Goal: Task Accomplishment & Management: Use online tool/utility

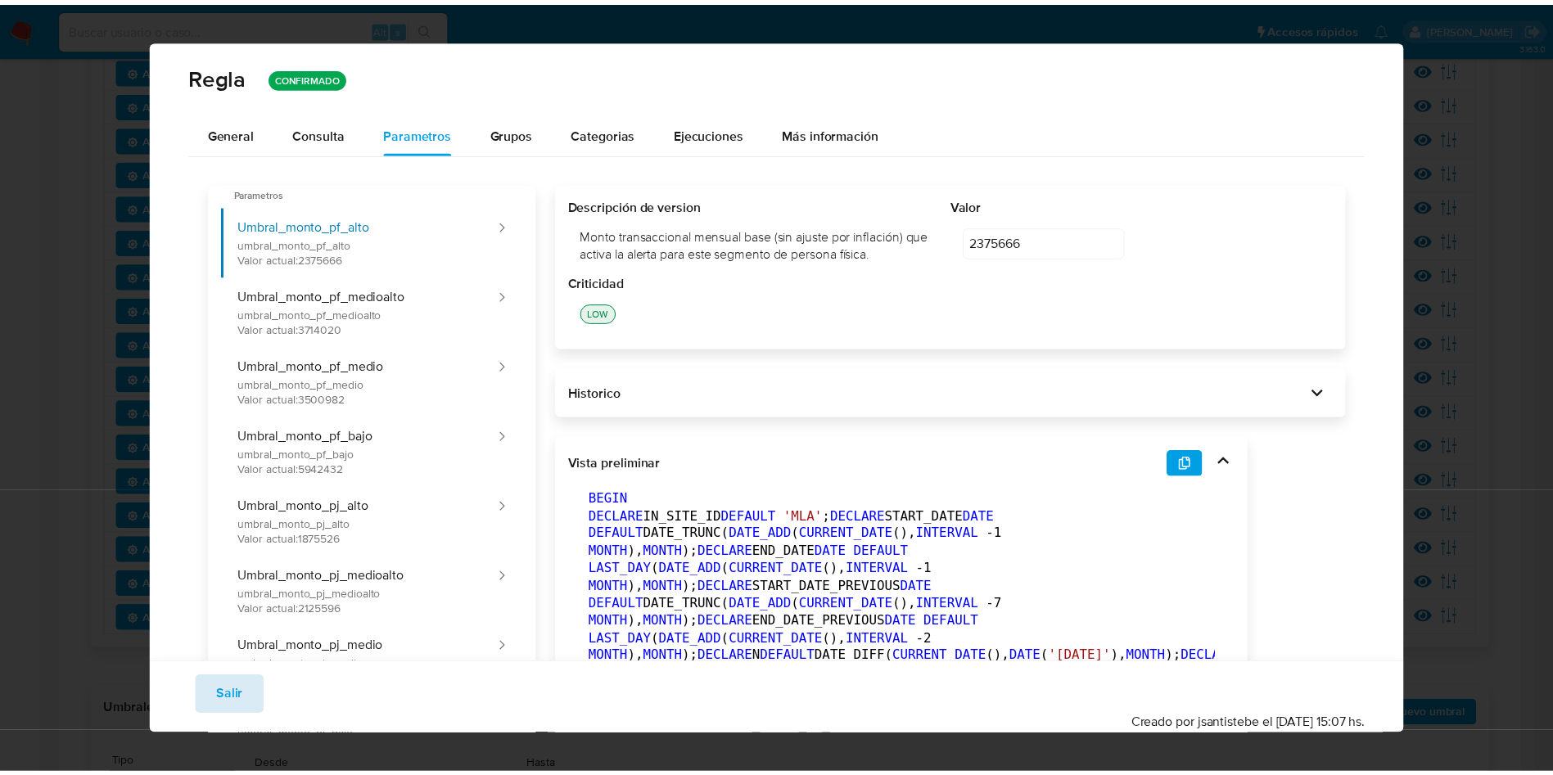
scroll to position [574, 0]
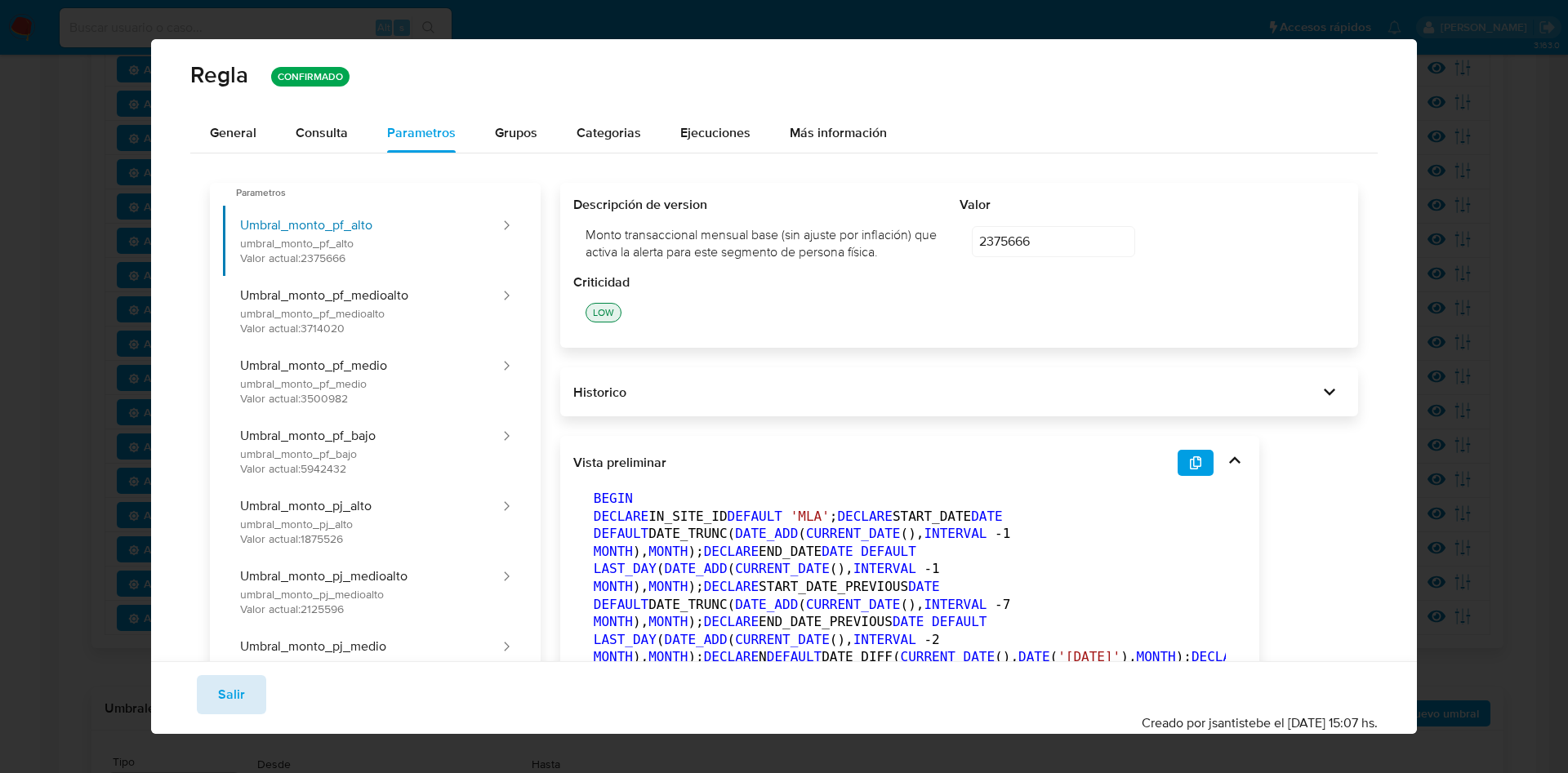
click at [234, 699] on span "Salir" at bounding box center [231, 695] width 27 height 36
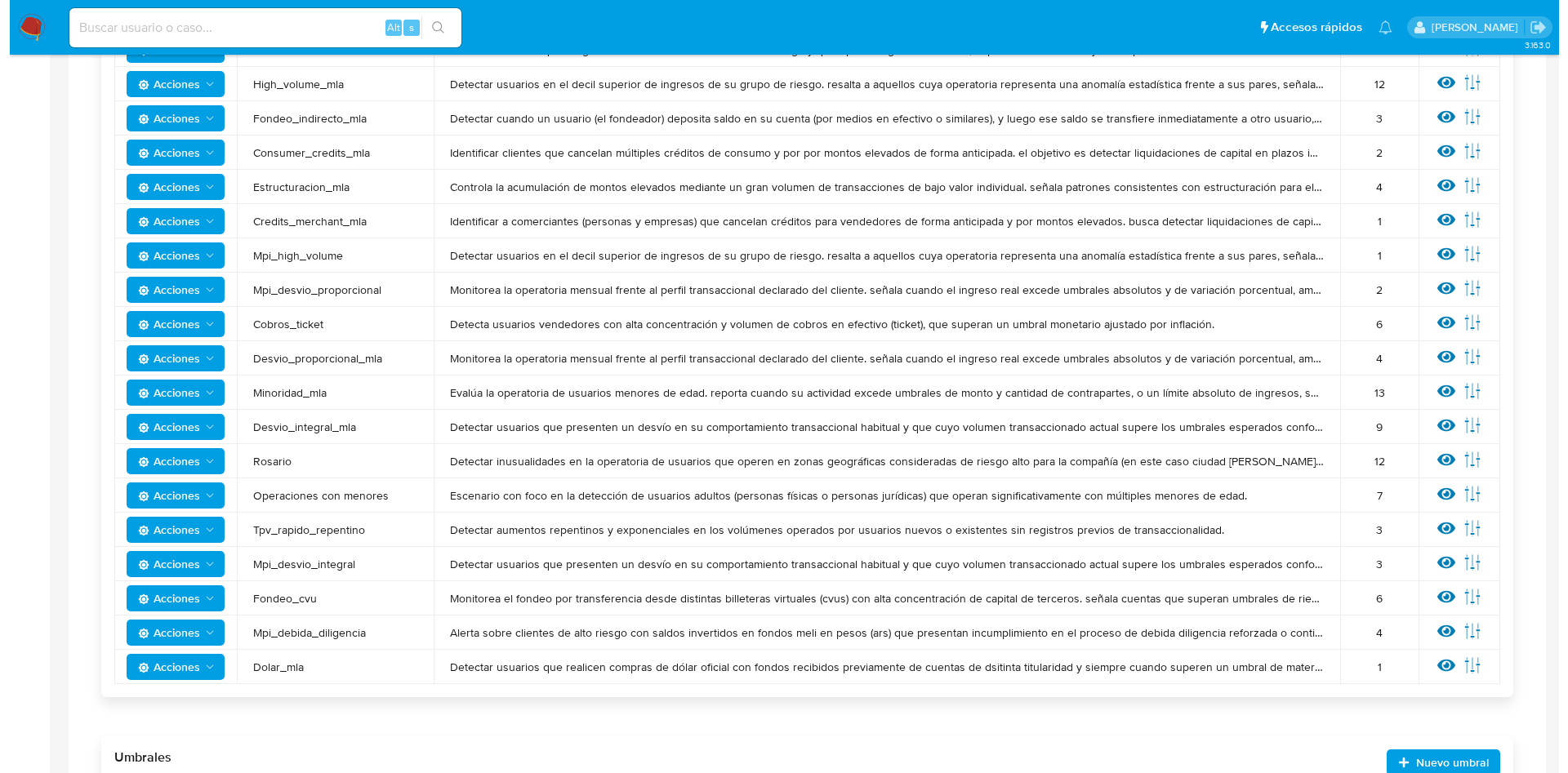
scroll to position [530, 0]
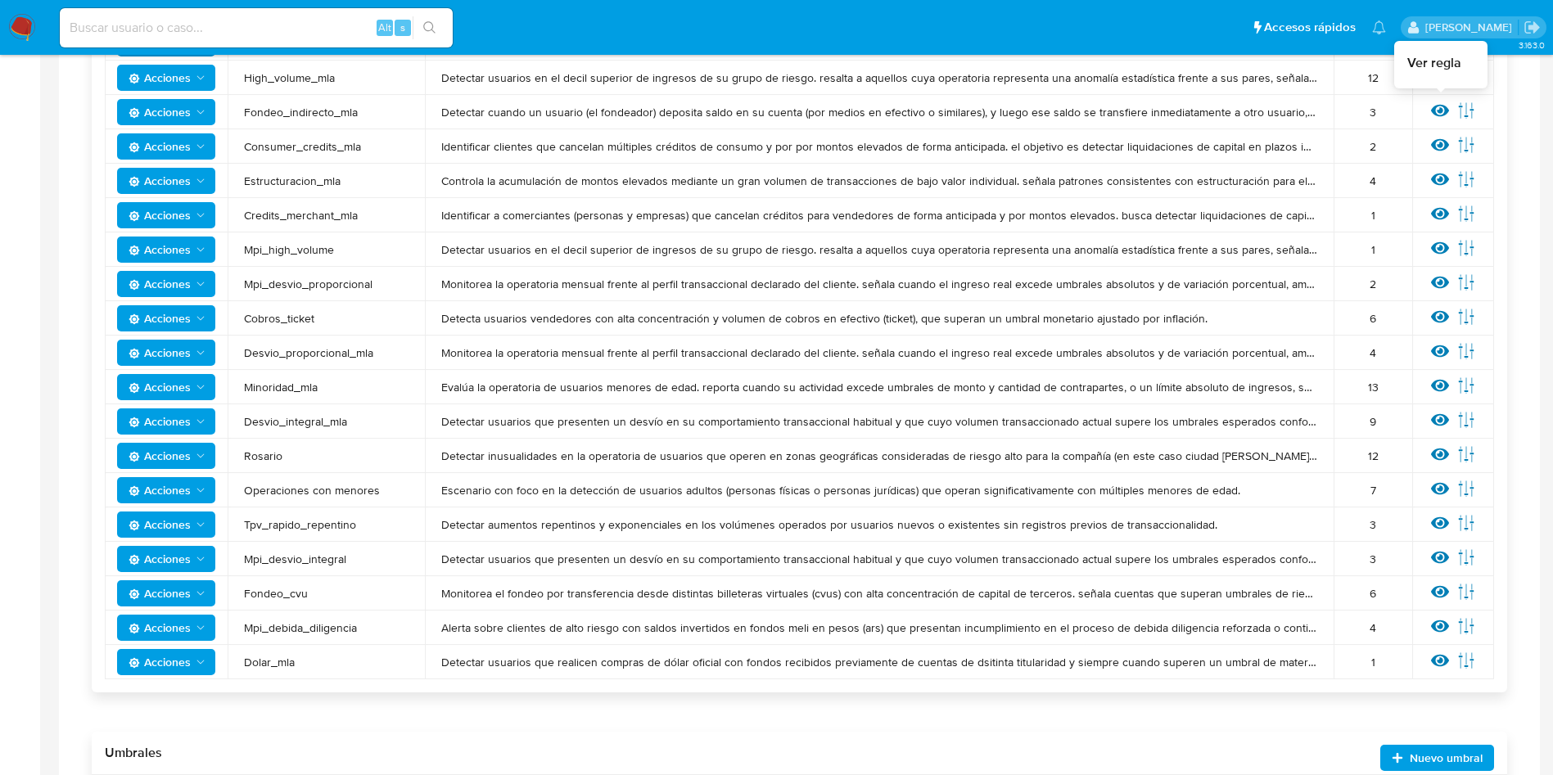
click at [1435, 103] on icon at bounding box center [1440, 110] width 18 height 18
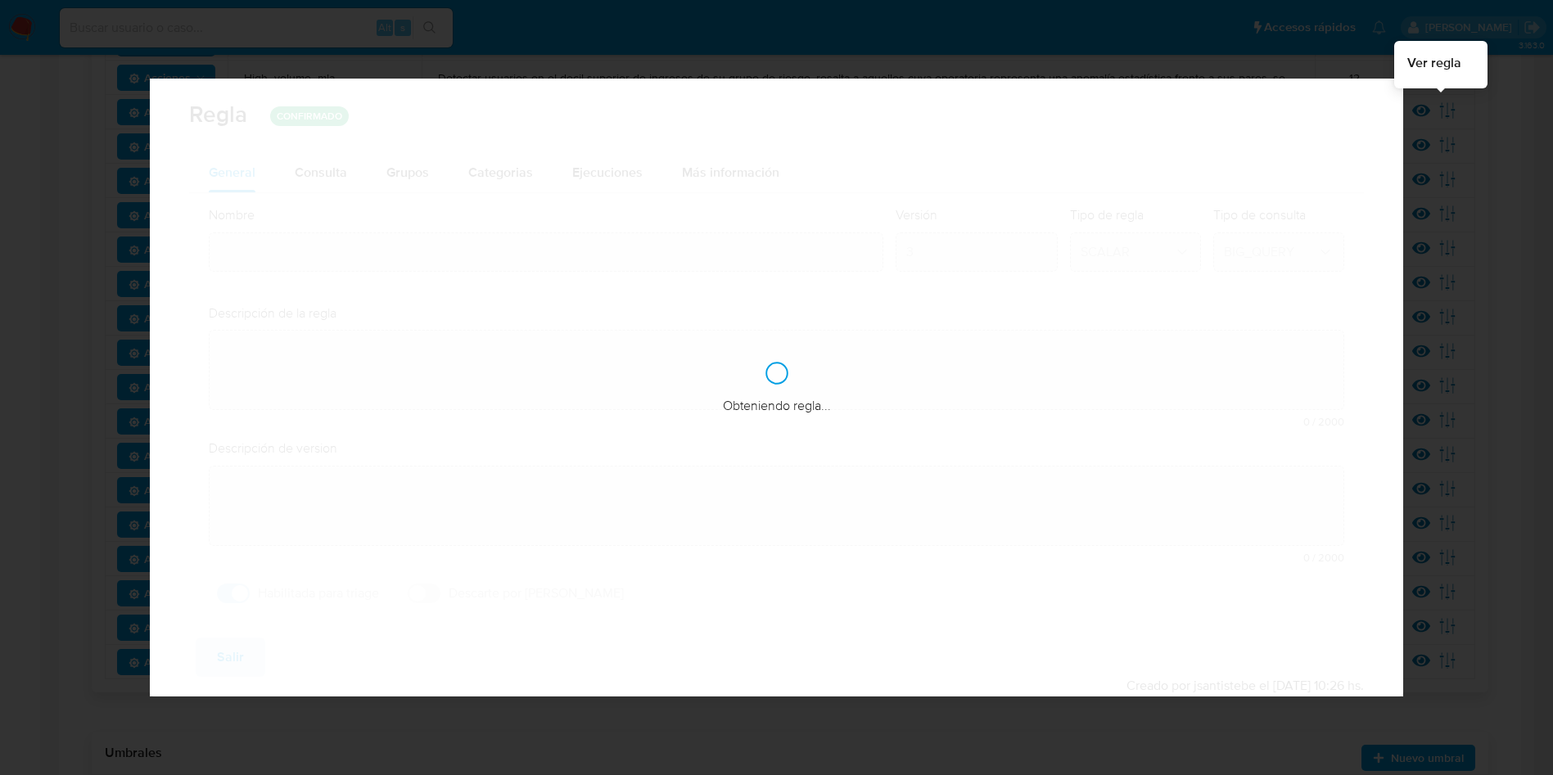
type input "Fondeo_indirecto_mla"
type textarea "Detectar cuando un usuario (el fondeador) deposita saldo en su cuenta (por medi…"
type textarea "Informar usuarios que estén rompiendo los umbrales de fondeo recibiendo indirec…"
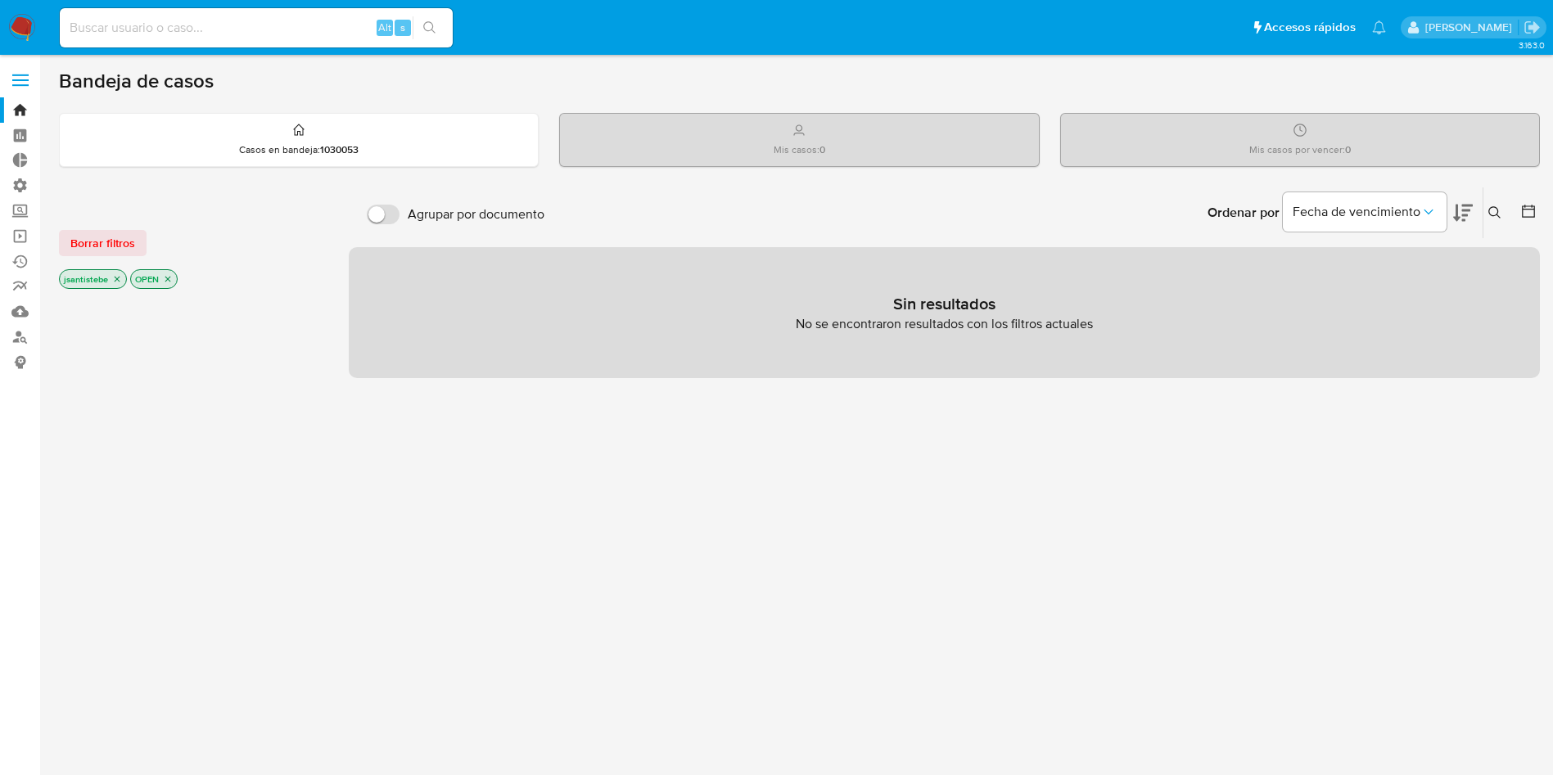
click at [11, 78] on label at bounding box center [20, 80] width 41 height 34
click at [0, 0] on input "checkbox" at bounding box center [0, 0] width 0 height 0
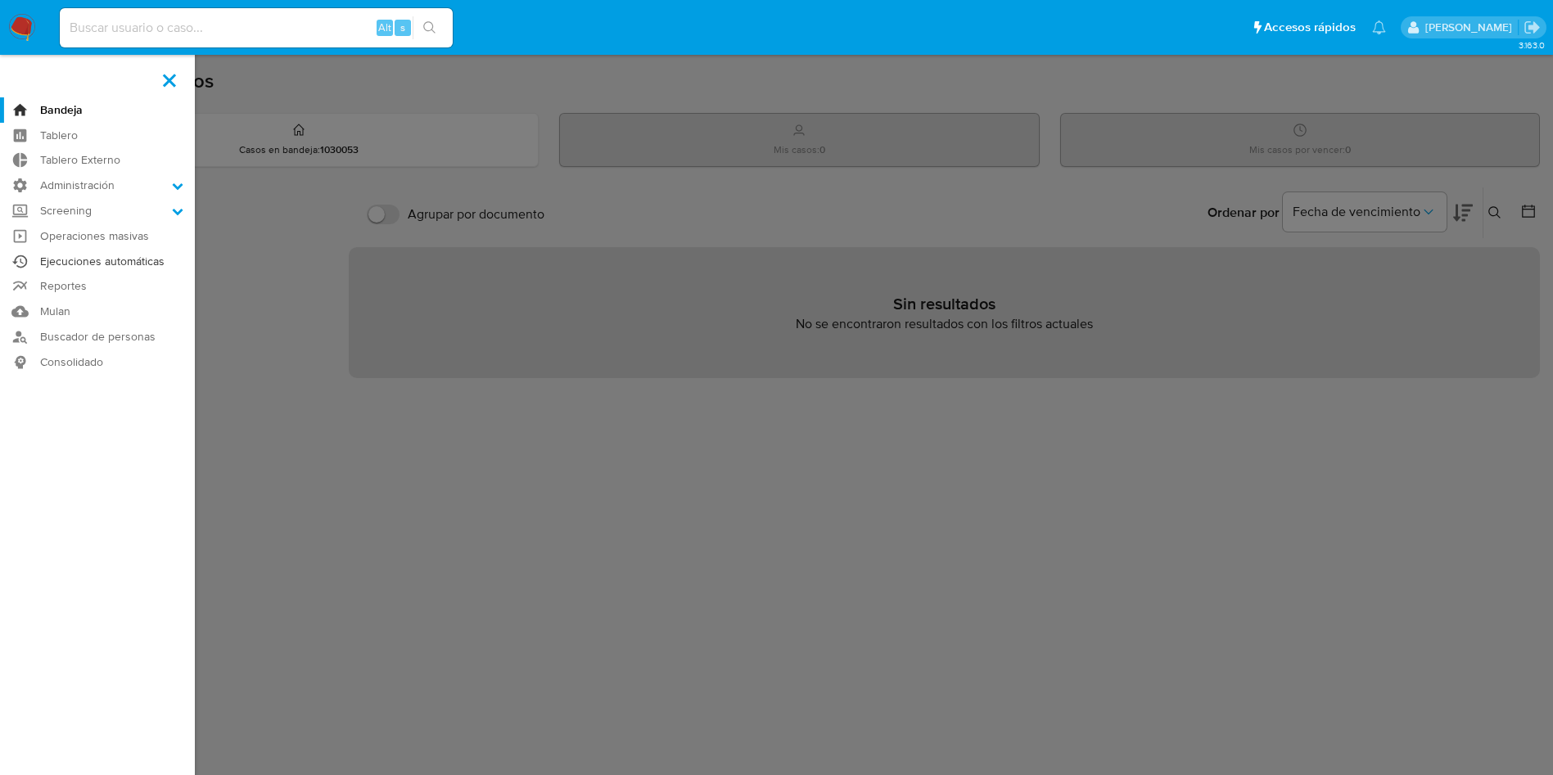
click at [120, 262] on link "Ejecuciones automáticas" at bounding box center [97, 261] width 195 height 25
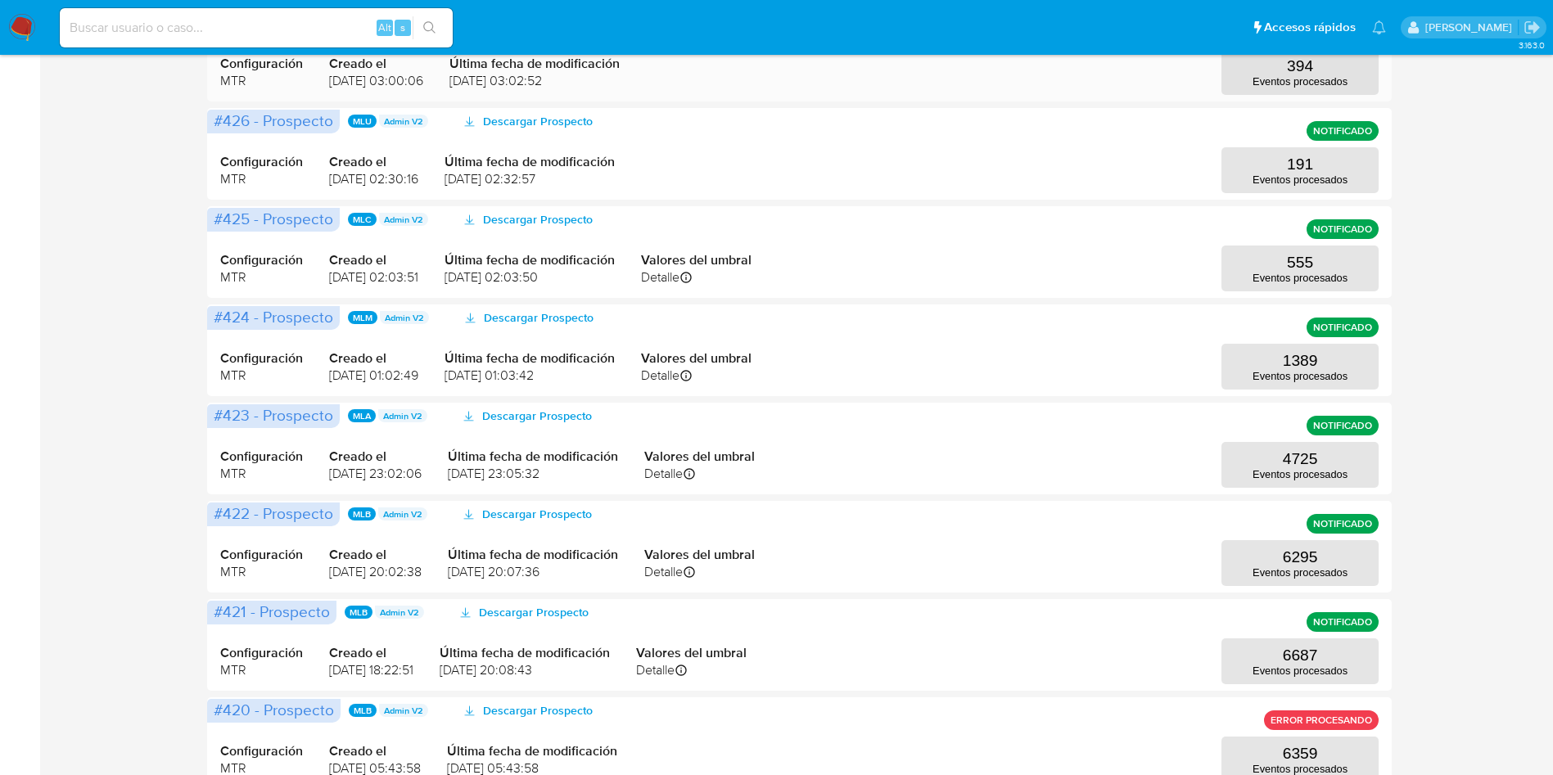
scroll to position [368, 0]
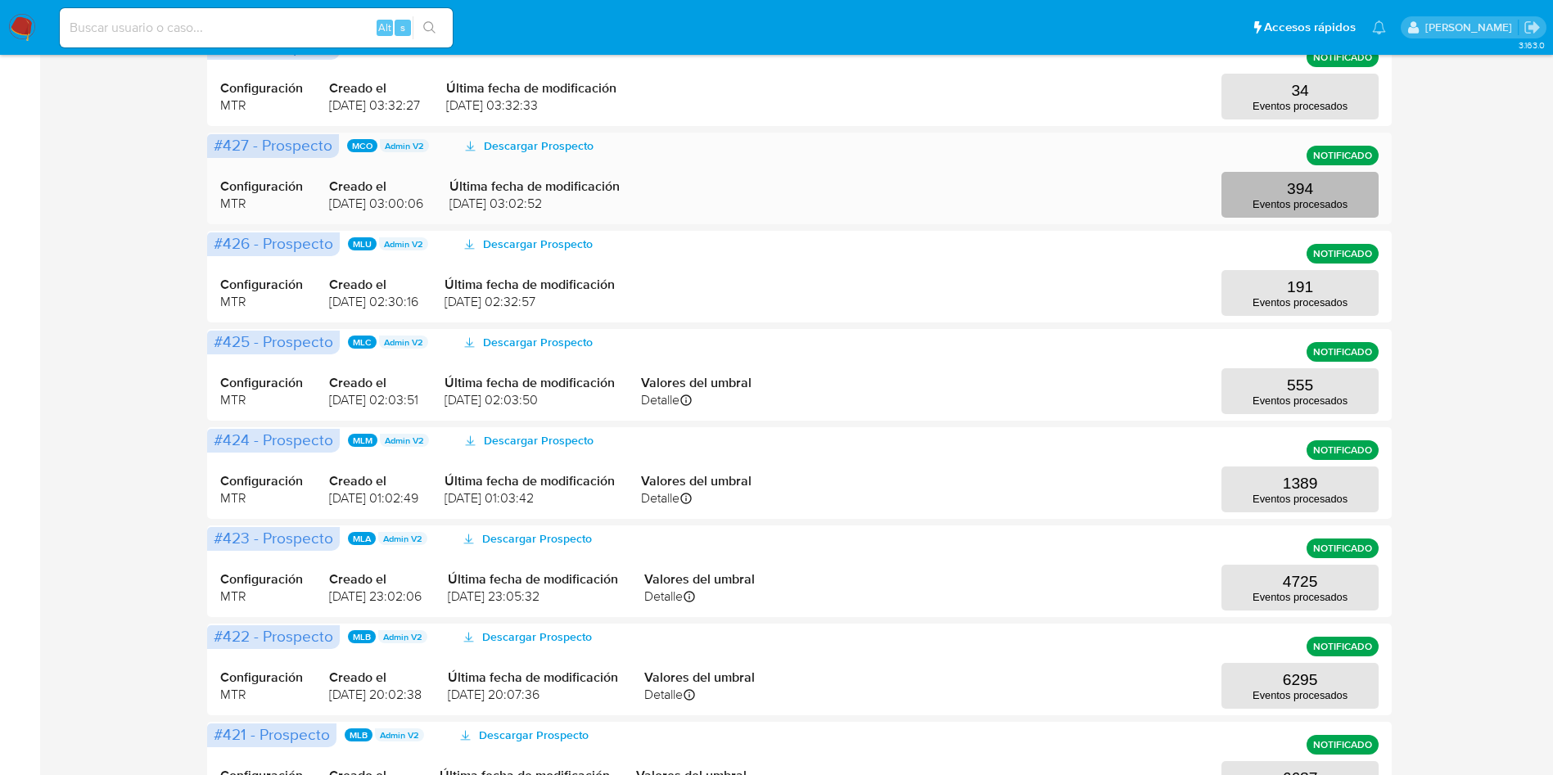
click at [1297, 196] on p "394" at bounding box center [1300, 189] width 26 height 18
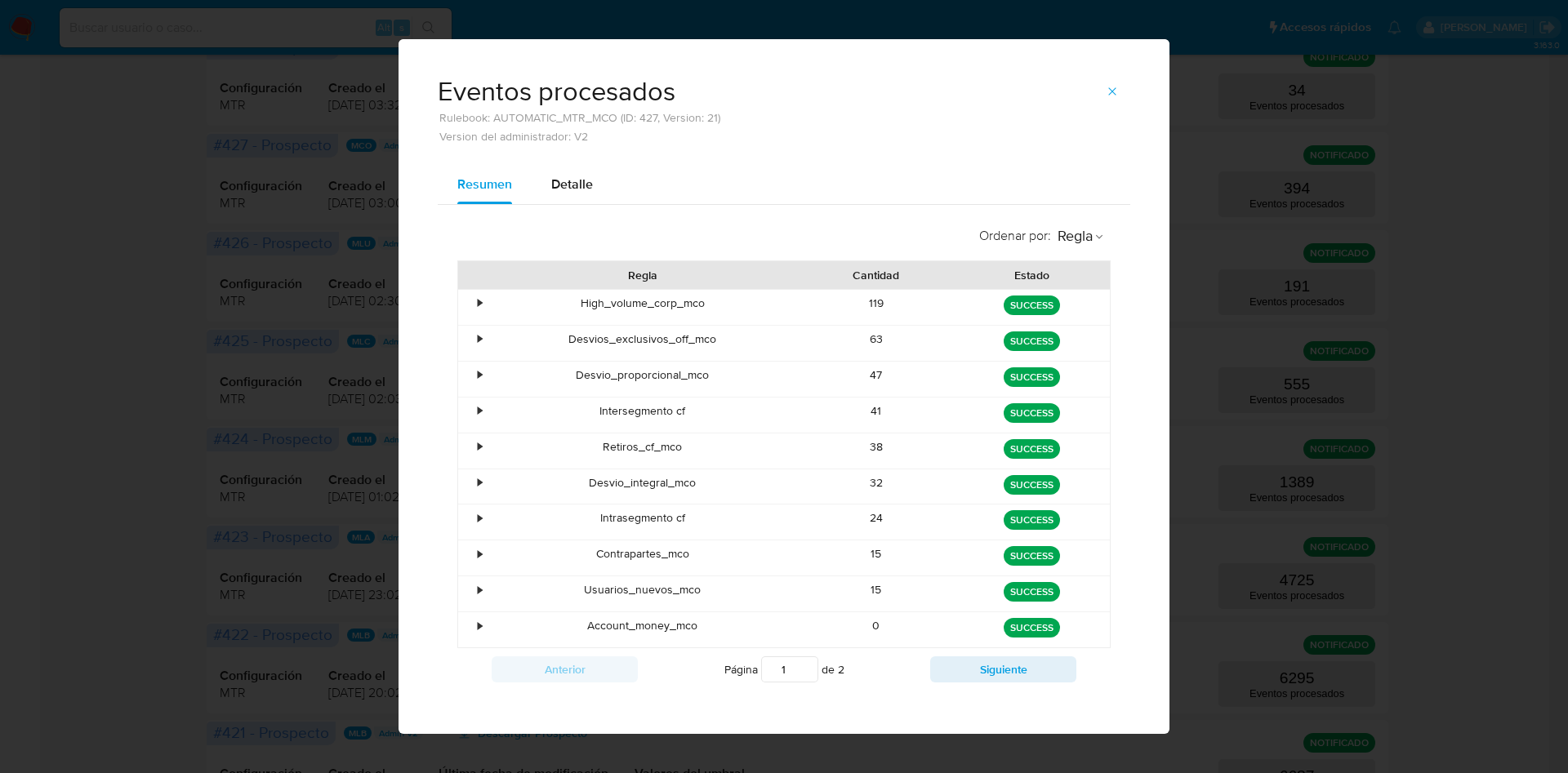
click at [1100, 74] on div "Eventos procesados Rulebook: AUTOMATIC_MTR_MCO (ID: 427, Version: 21) Version d…" at bounding box center [783, 102] width 771 height 126
click at [1105, 92] on icon "button" at bounding box center [1111, 91] width 13 height 13
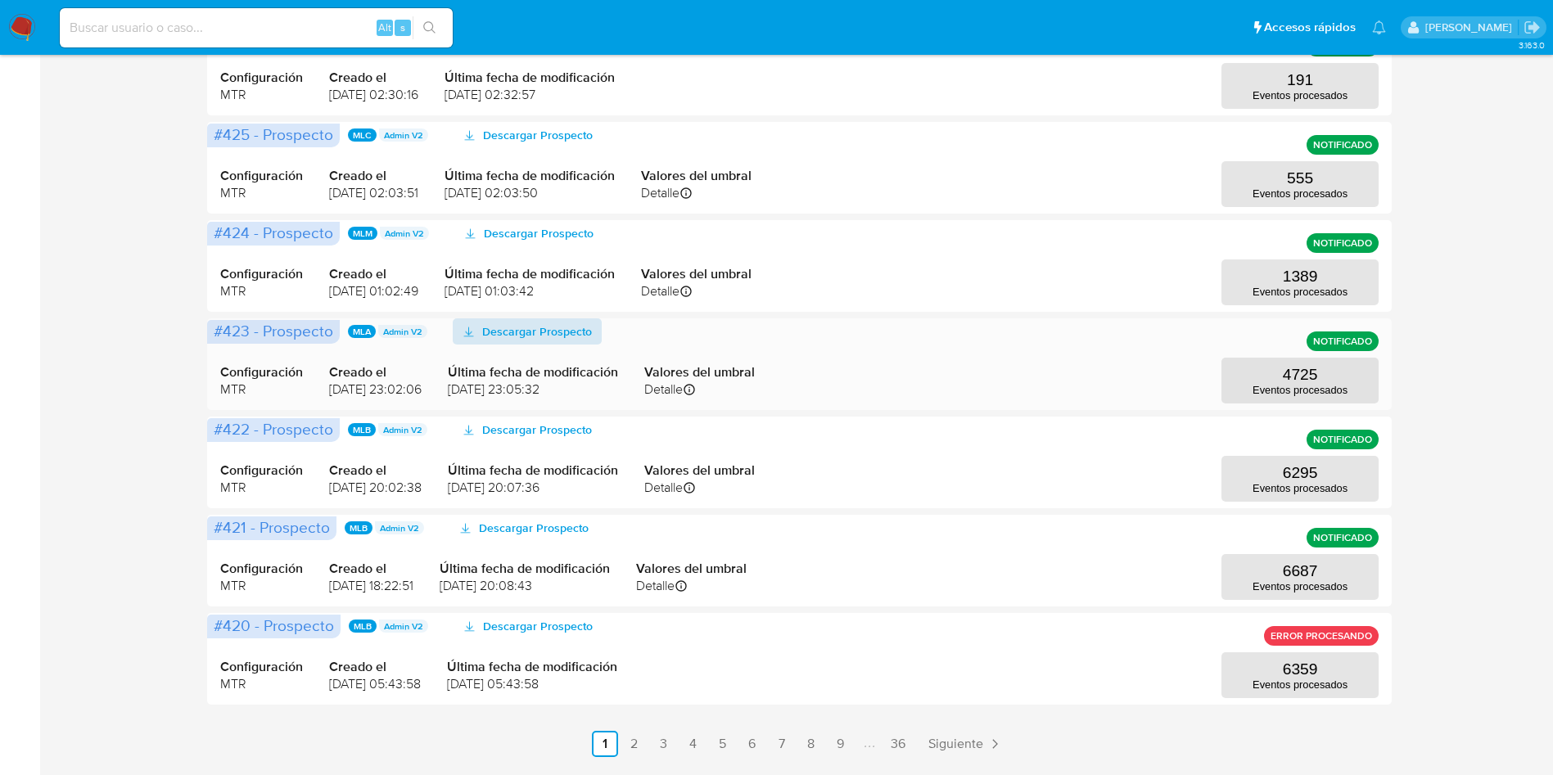
scroll to position [614, 0]
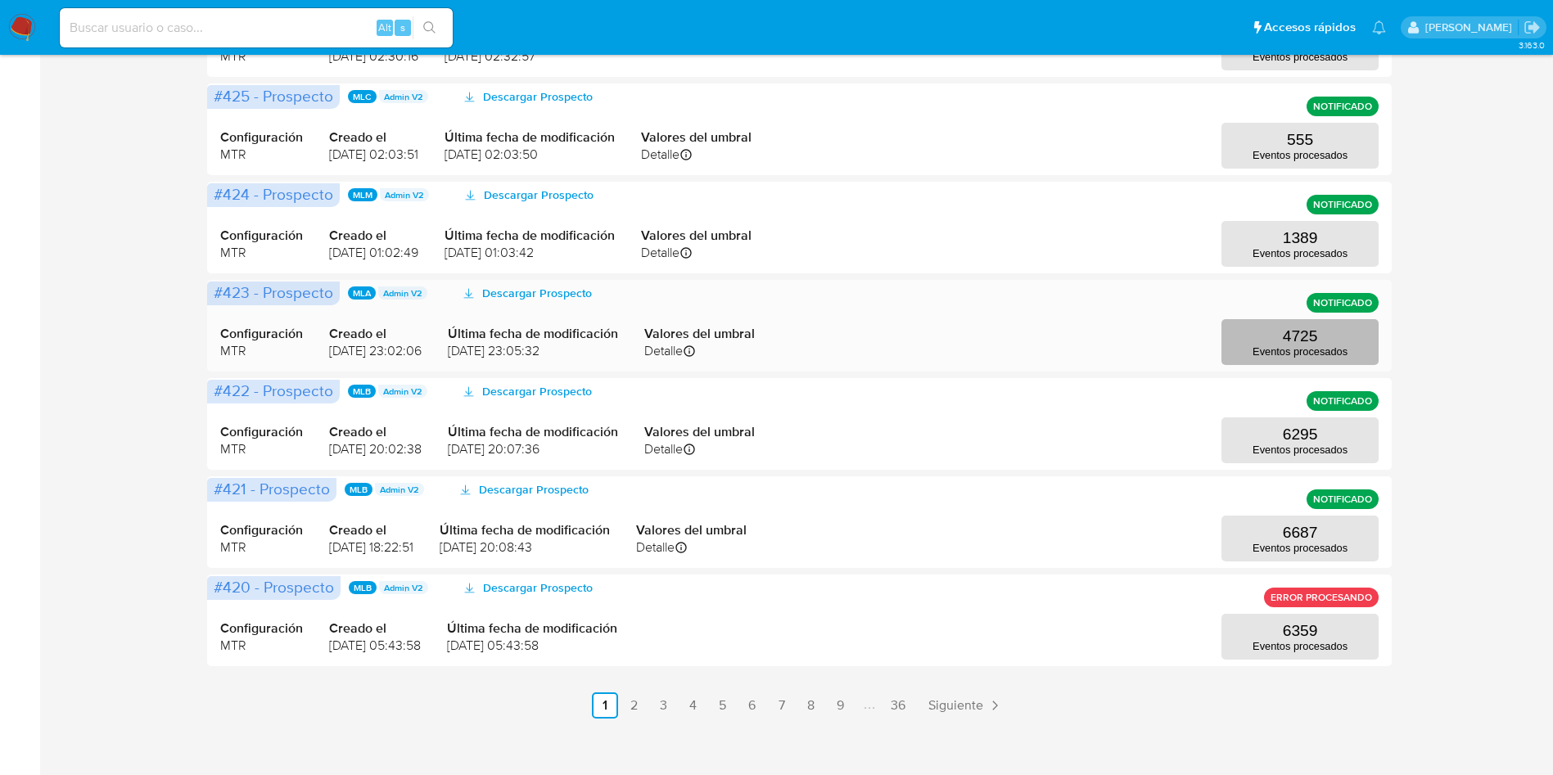
click at [1278, 341] on button "4725 Eventos procesados" at bounding box center [1299, 342] width 157 height 46
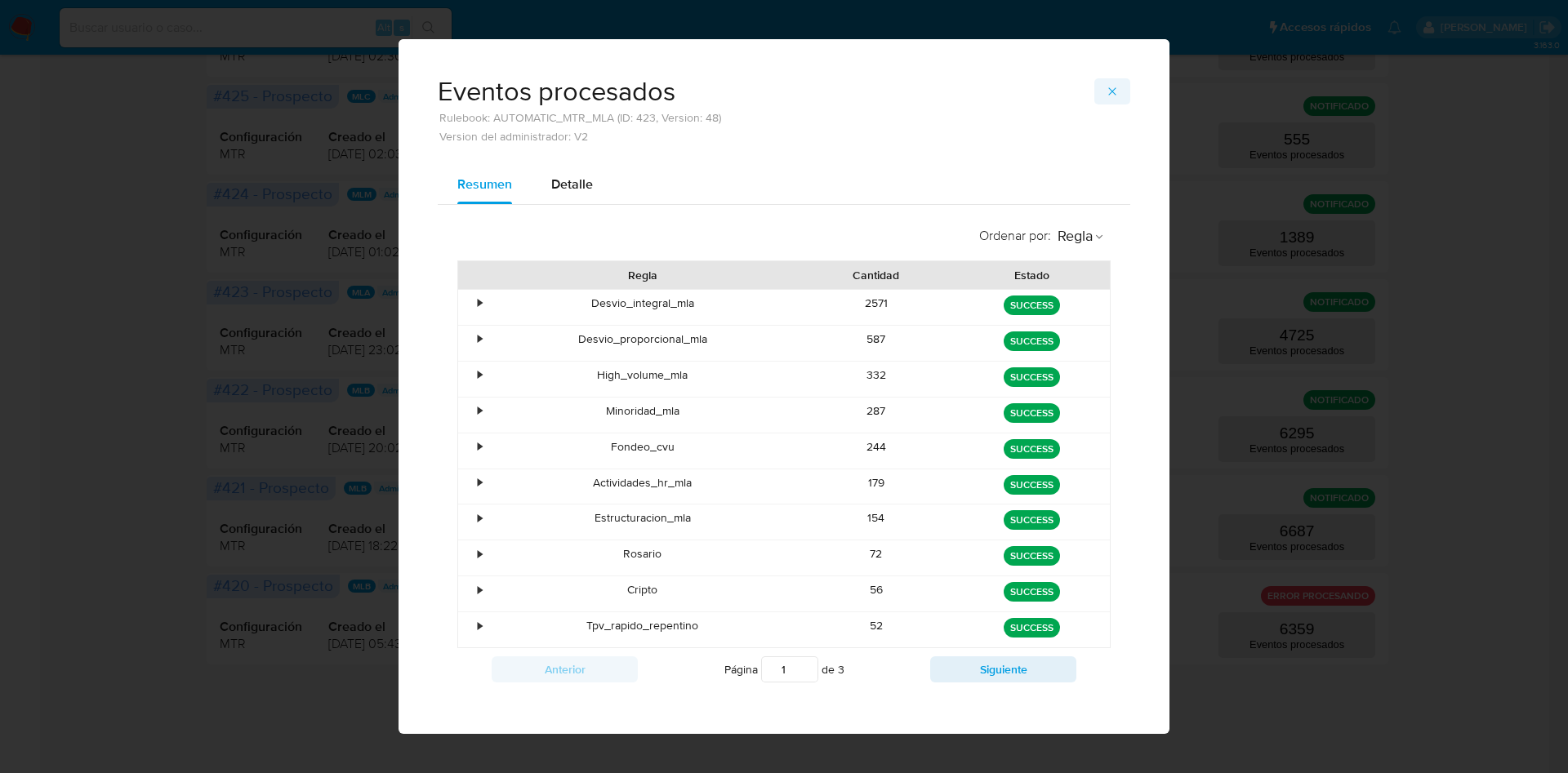
click at [1112, 89] on button "button" at bounding box center [1112, 92] width 36 height 26
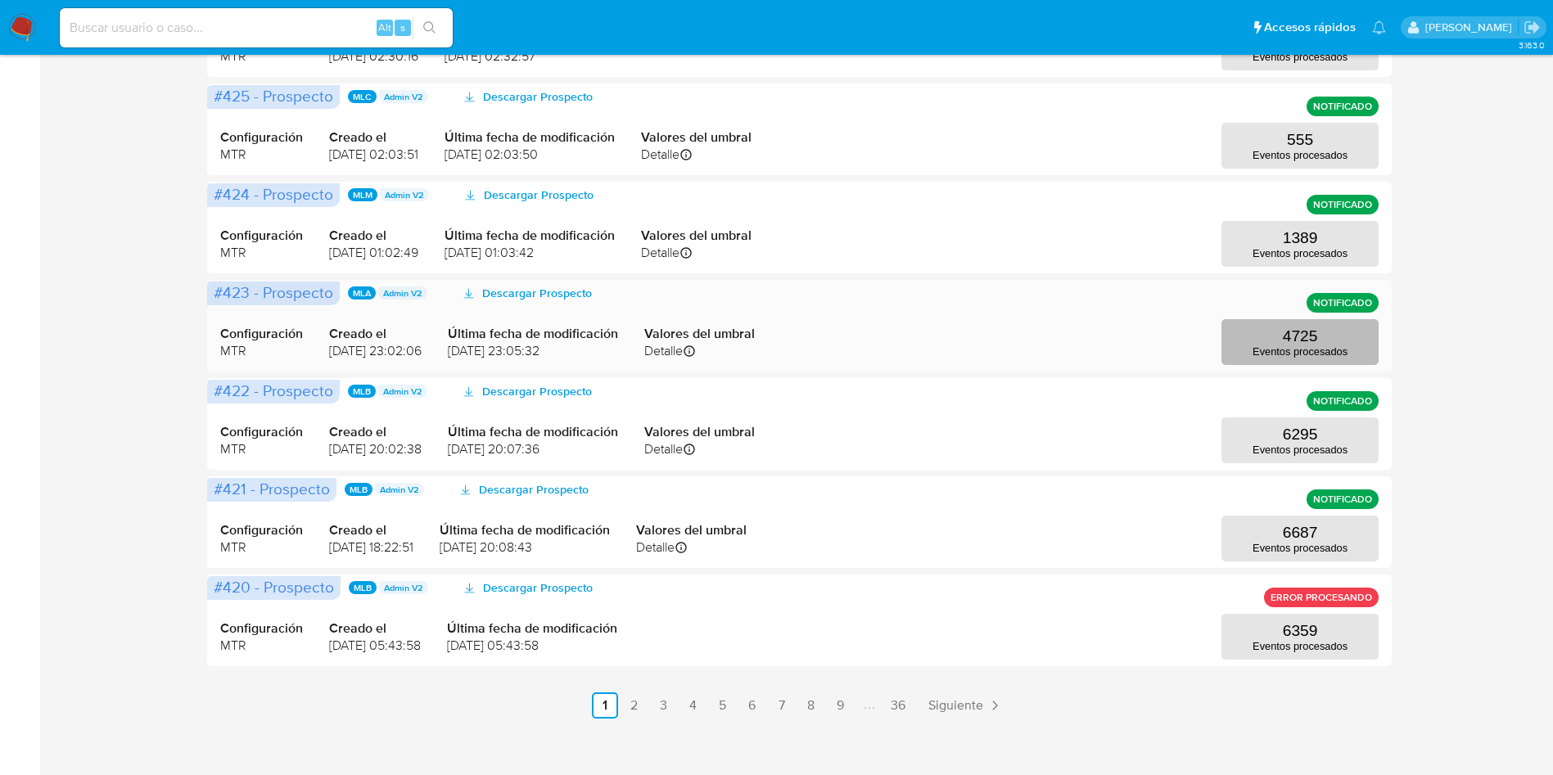
click at [1257, 332] on button "4725 Eventos procesados" at bounding box center [1299, 342] width 157 height 46
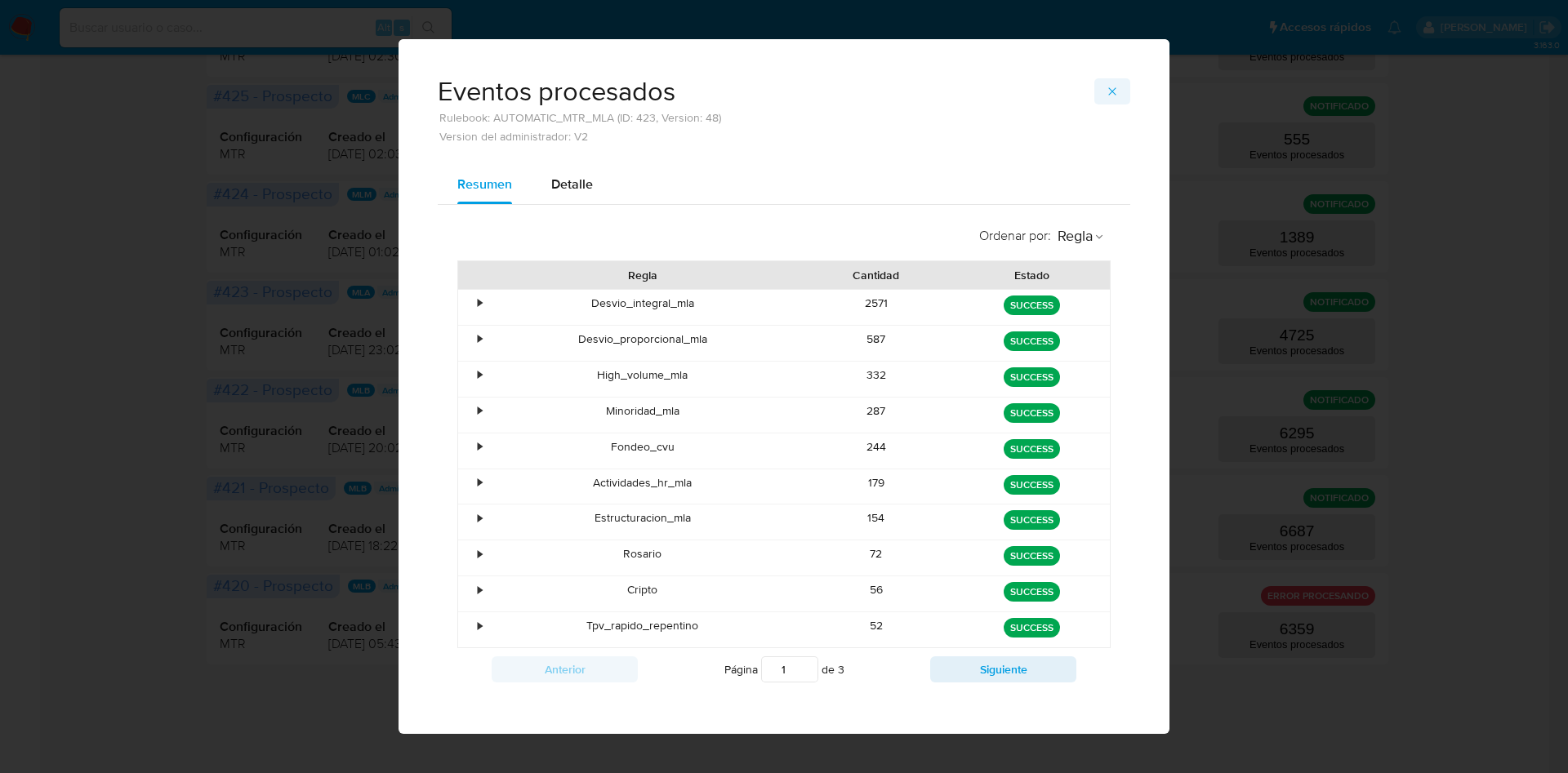
click at [1113, 93] on button "button" at bounding box center [1112, 92] width 36 height 26
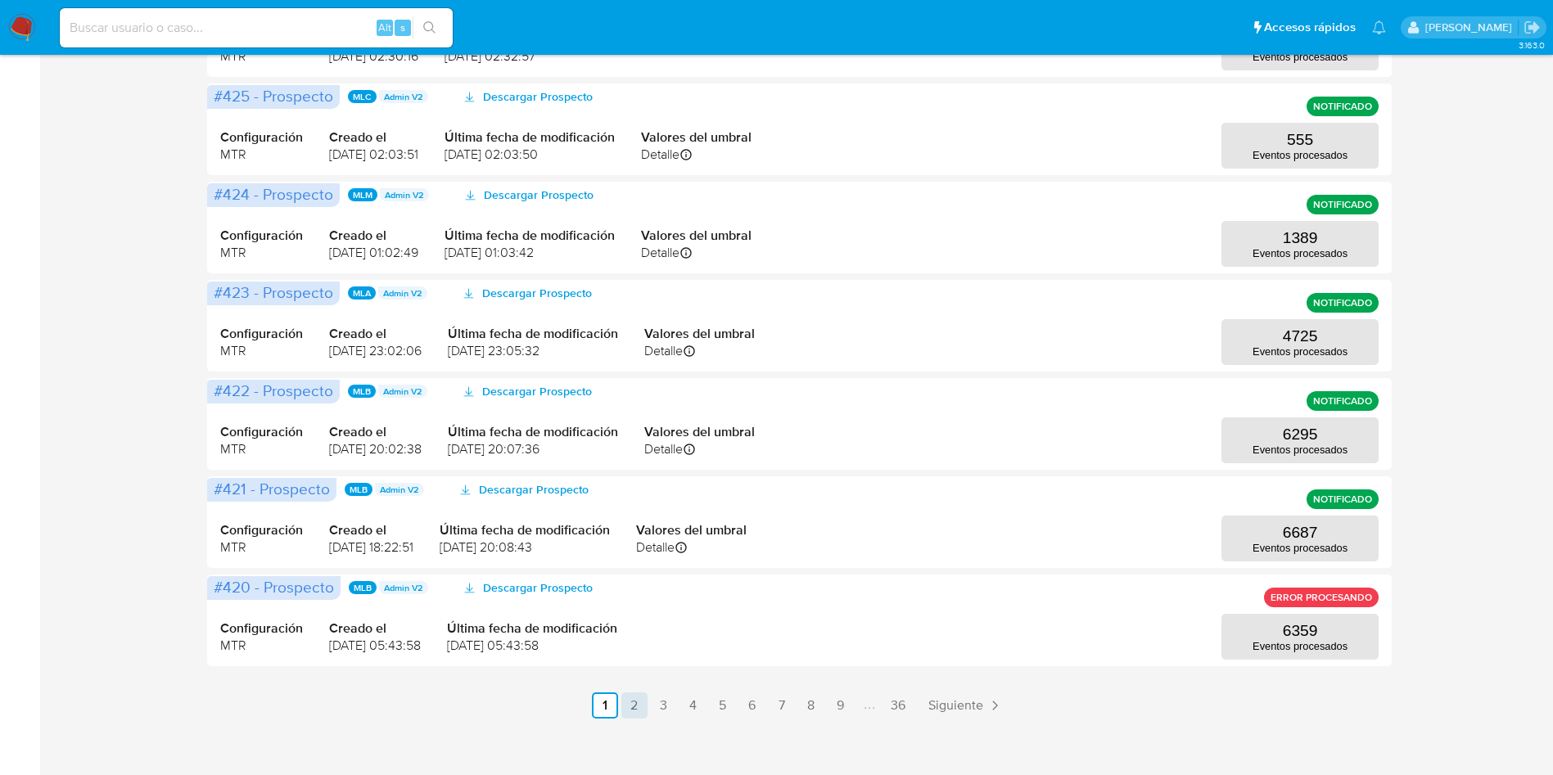
click at [643, 710] on link "2" at bounding box center [634, 705] width 26 height 26
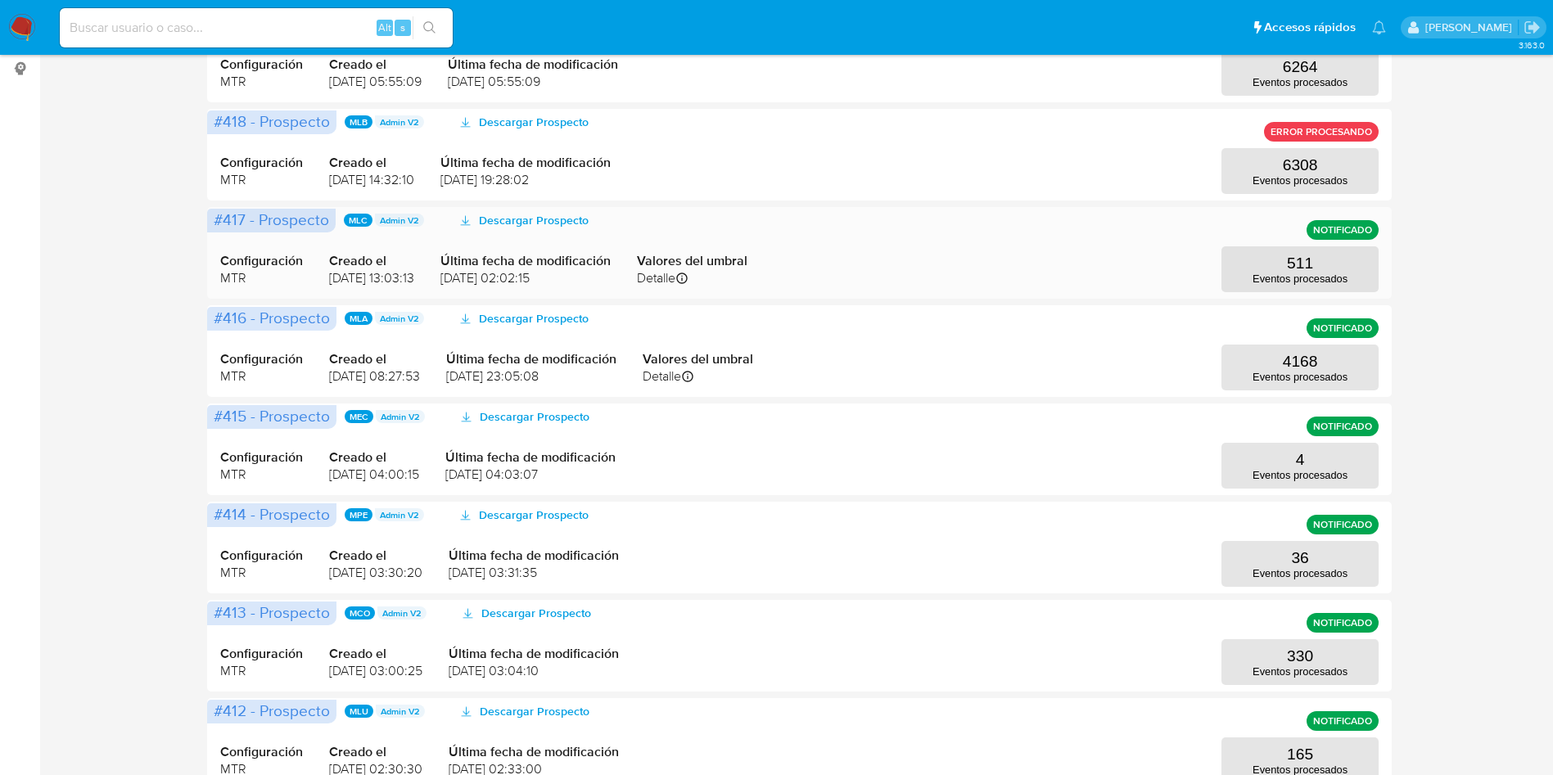
scroll to position [368, 0]
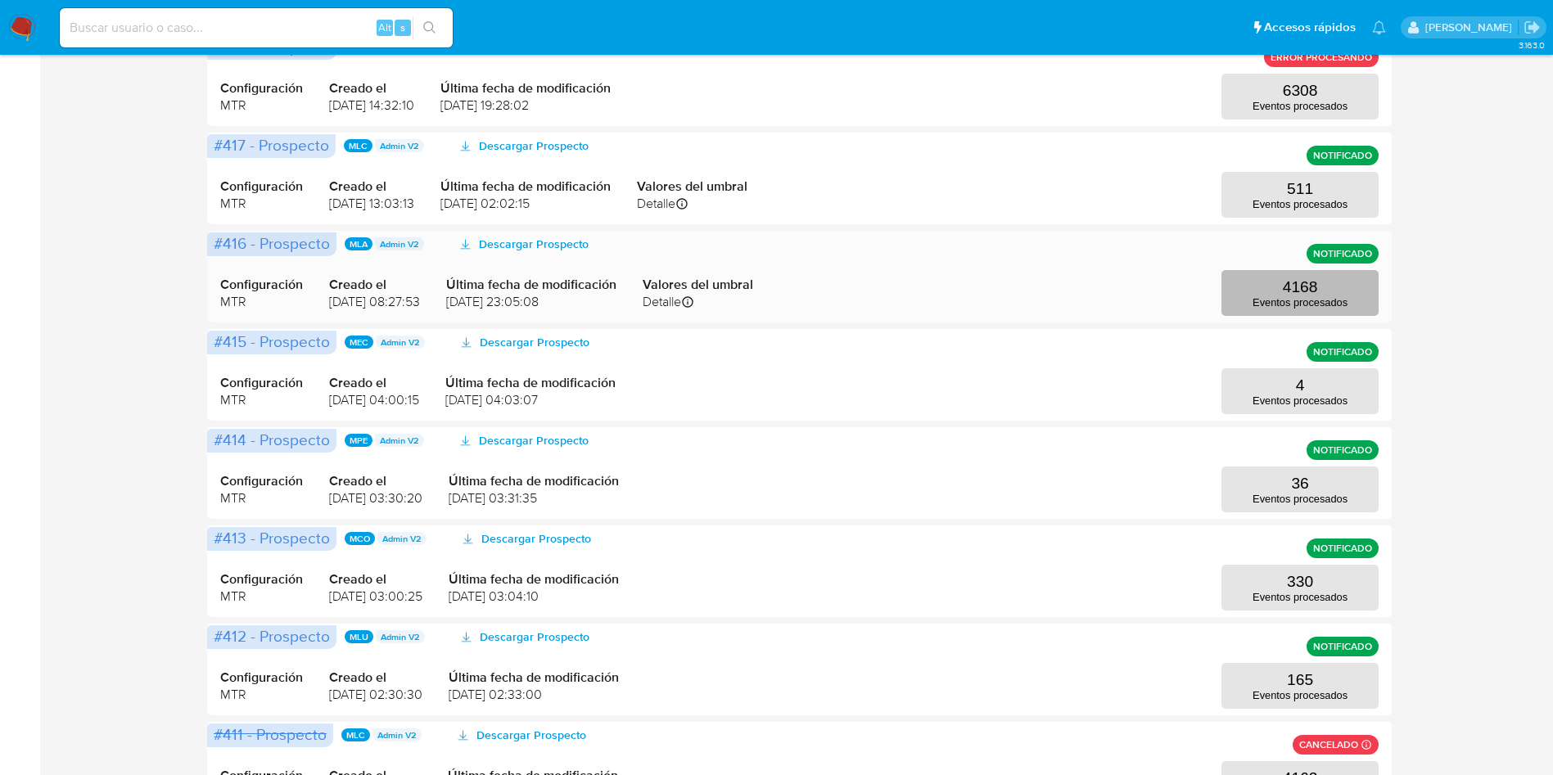
click at [1304, 281] on p "4168" at bounding box center [1300, 287] width 35 height 18
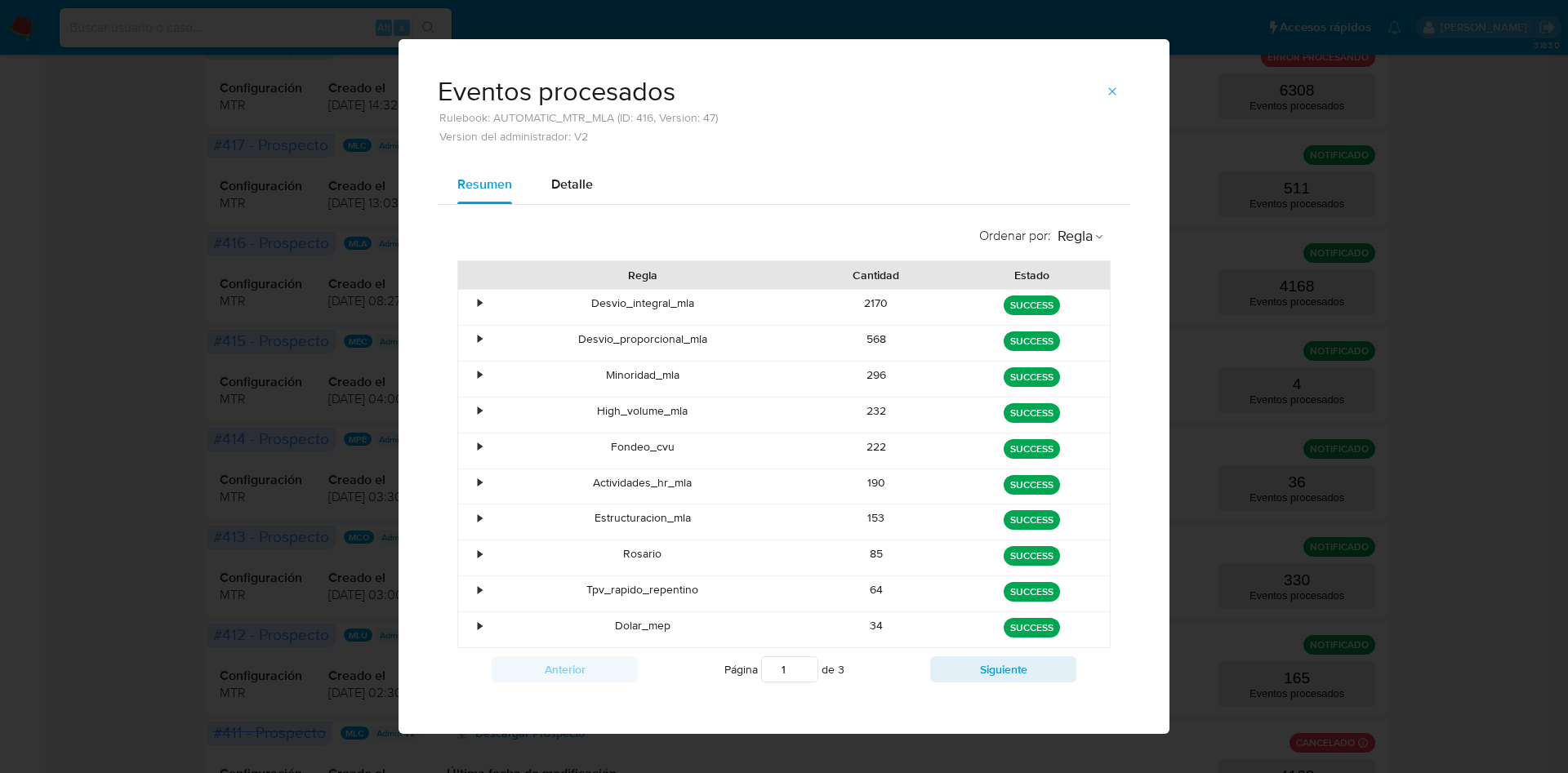
drag, startPoint x: 869, startPoint y: 304, endPoint x: 883, endPoint y: 303, distance: 14.0
click at [883, 303] on div "2170" at bounding box center [877, 307] width 156 height 35
click at [861, 303] on div "2170" at bounding box center [877, 307] width 156 height 35
click at [1094, 83] on button "button" at bounding box center [1112, 92] width 36 height 26
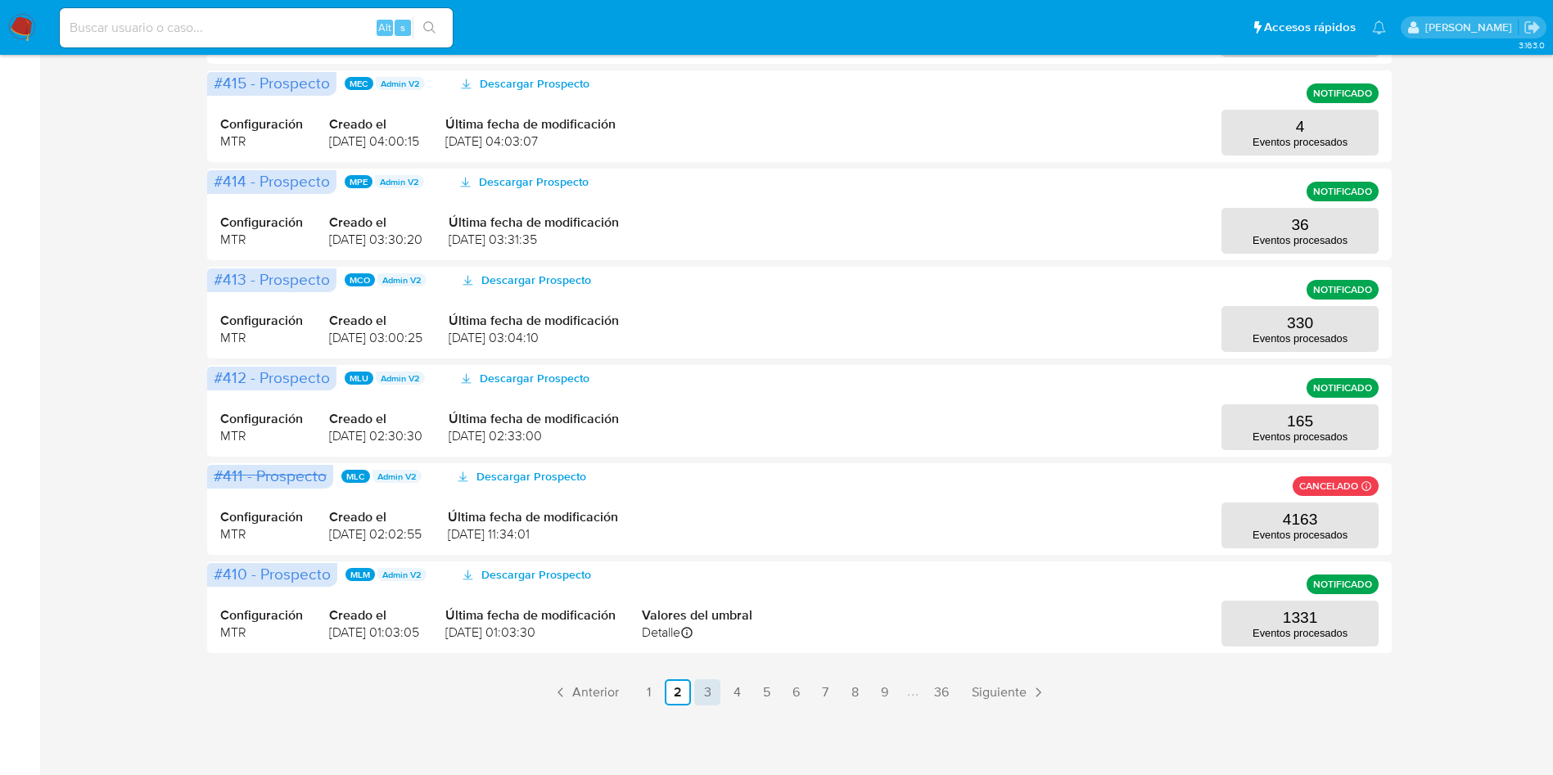
click at [711, 692] on link "3" at bounding box center [707, 692] width 26 height 26
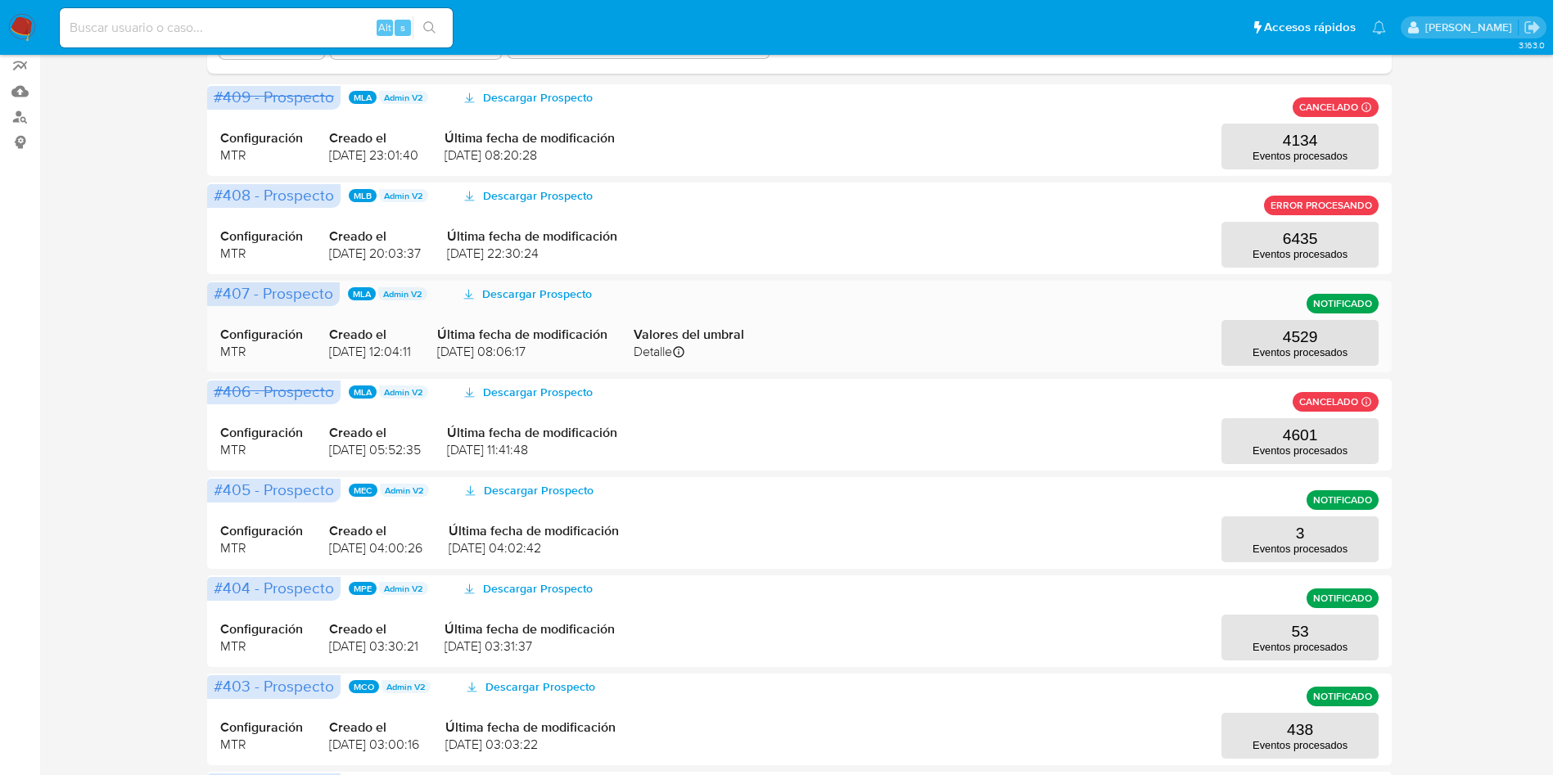
scroll to position [259, 0]
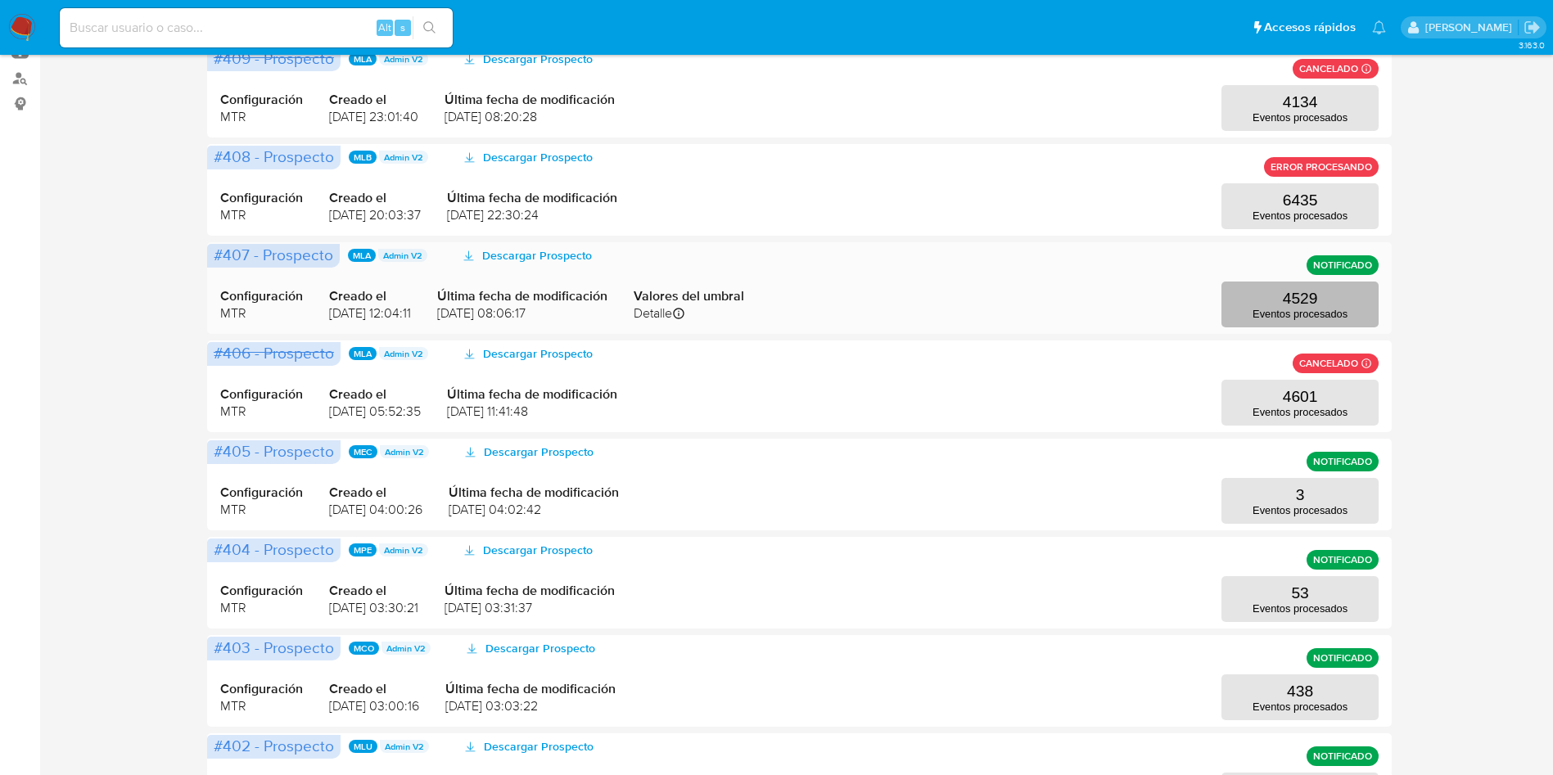
click at [1274, 309] on p "Eventos procesados" at bounding box center [1299, 314] width 95 height 12
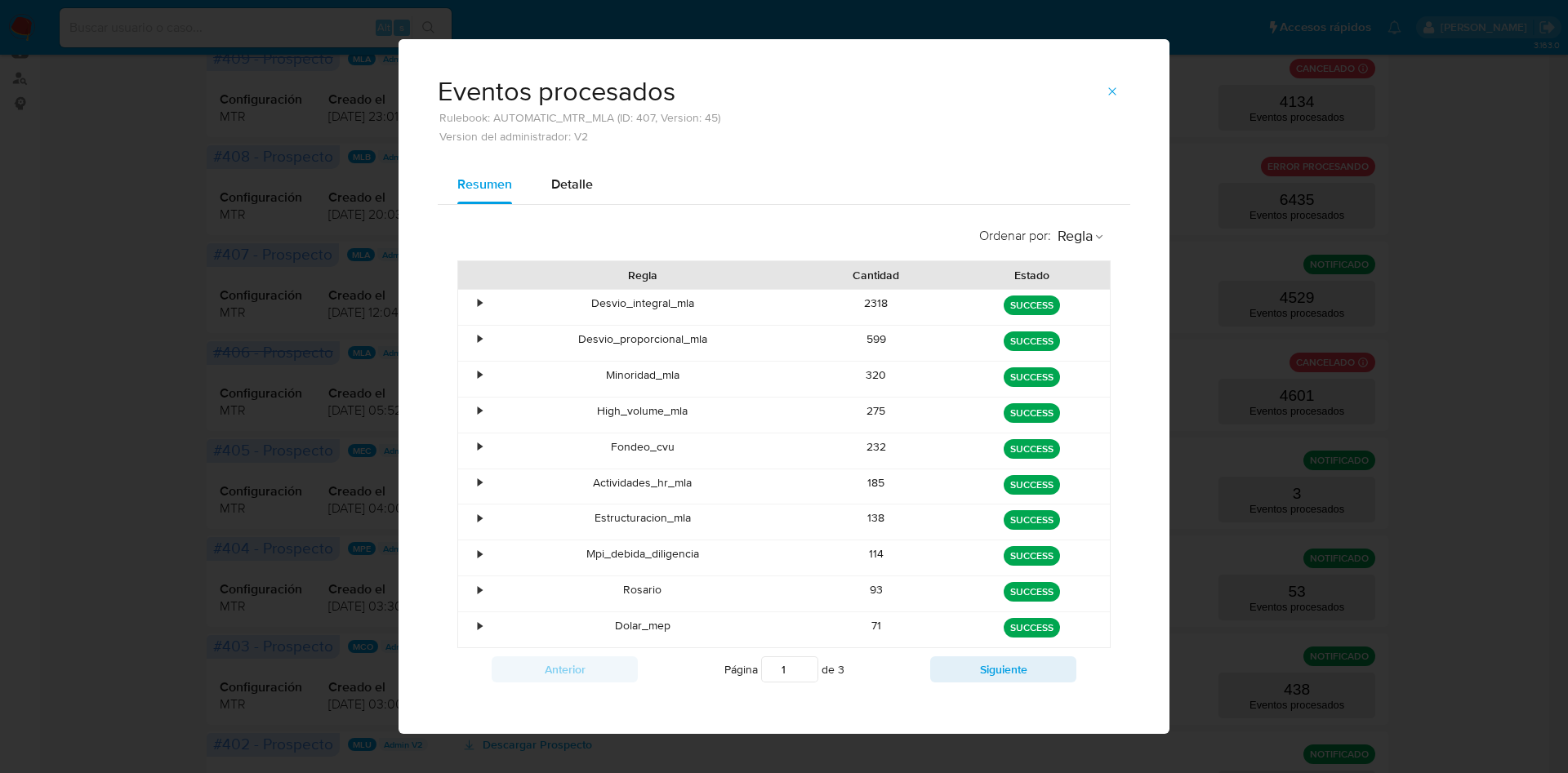
click at [861, 299] on div "2318" at bounding box center [877, 307] width 156 height 35
click at [1094, 85] on button "button" at bounding box center [1112, 92] width 36 height 26
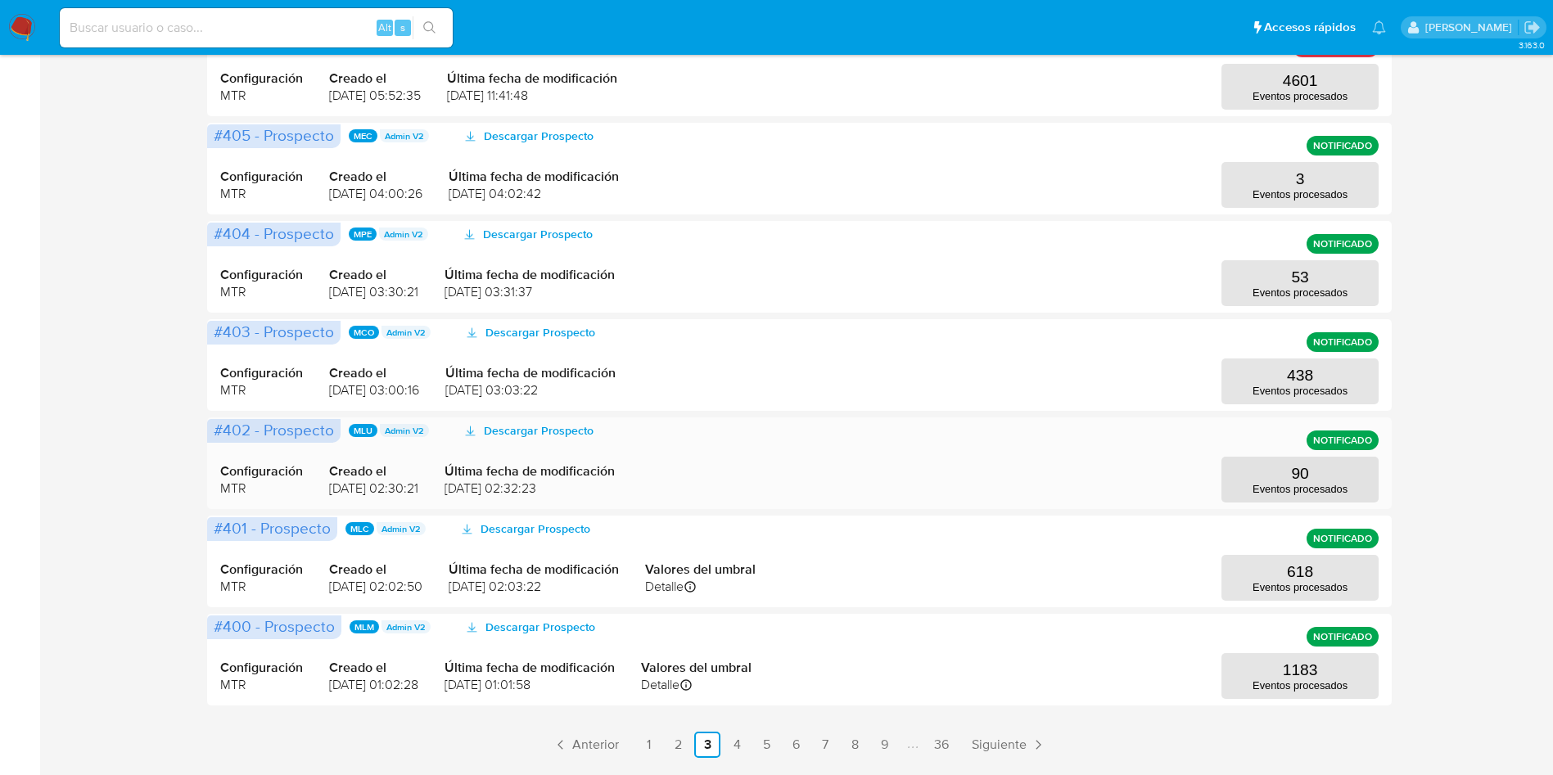
scroll to position [627, 0]
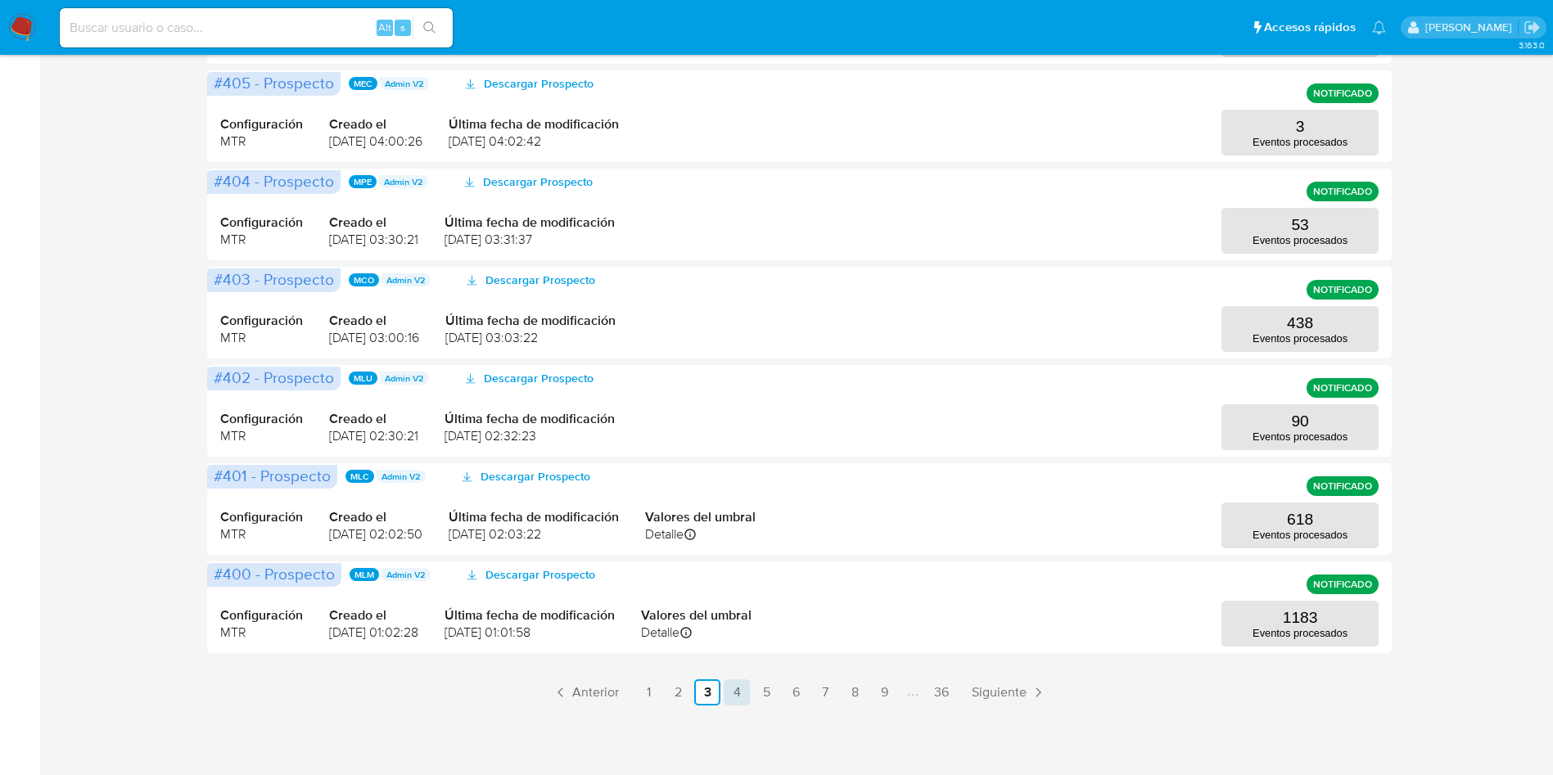
click at [737, 694] on link "4" at bounding box center [737, 692] width 26 height 26
click at [1303, 618] on p "4258" at bounding box center [1300, 618] width 35 height 18
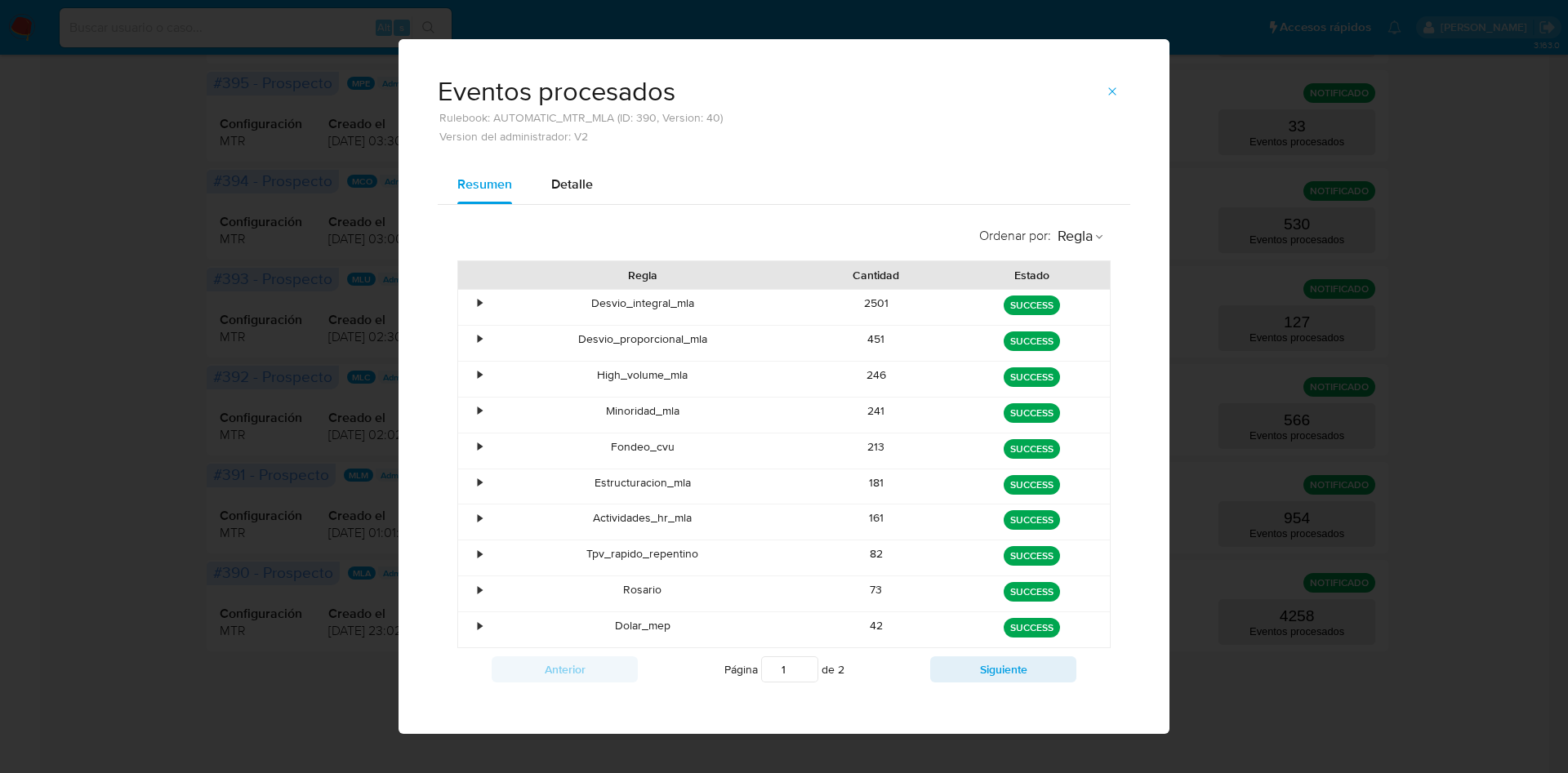
click at [861, 302] on div "2501" at bounding box center [877, 307] width 156 height 35
click at [860, 303] on div "2501" at bounding box center [877, 307] width 156 height 35
click at [1105, 86] on icon "button" at bounding box center [1111, 91] width 13 height 13
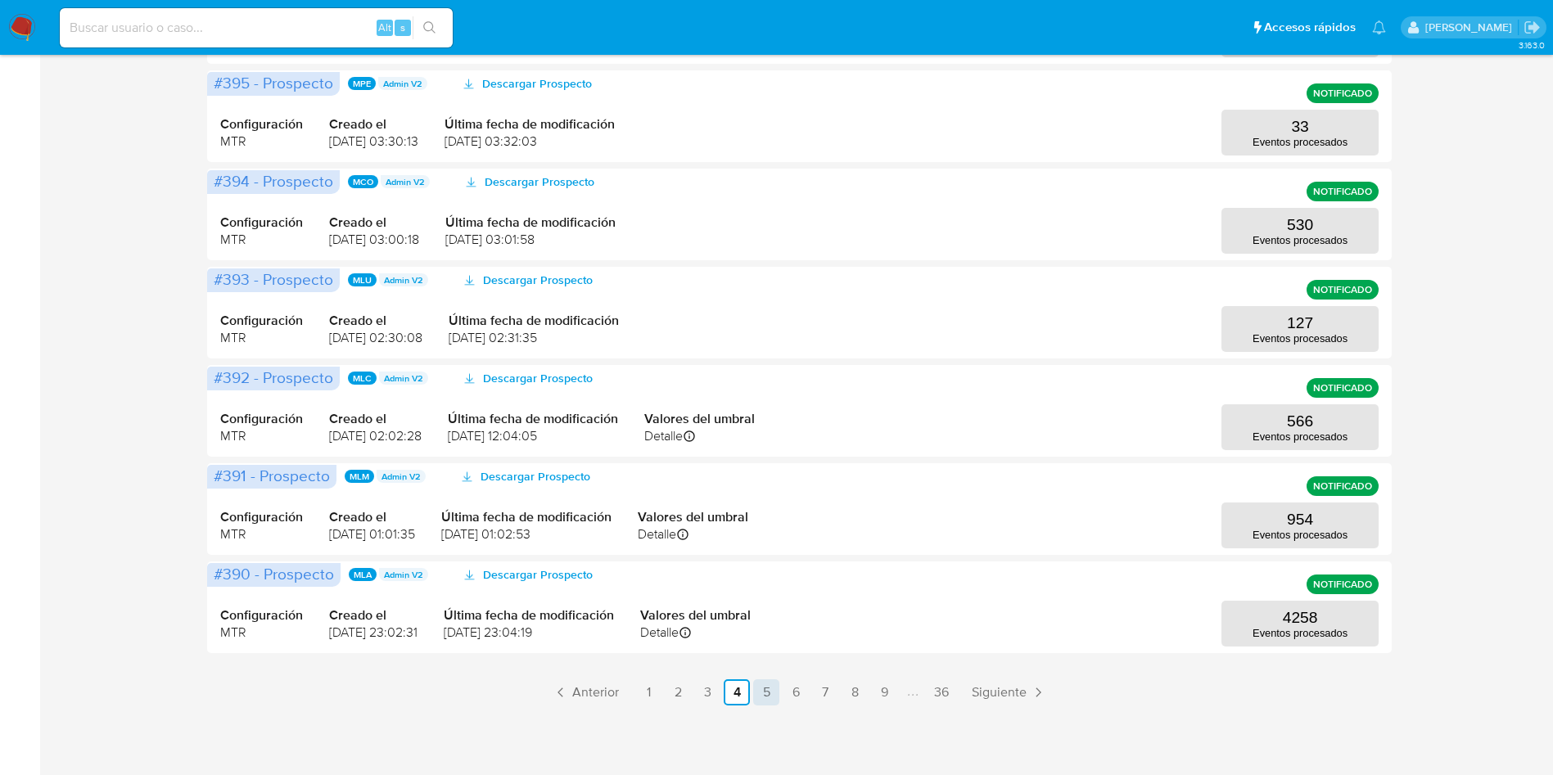
click at [779, 688] on link "5" at bounding box center [766, 692] width 26 height 26
click at [1240, 526] on button "4118 Eventos procesados" at bounding box center [1299, 526] width 157 height 46
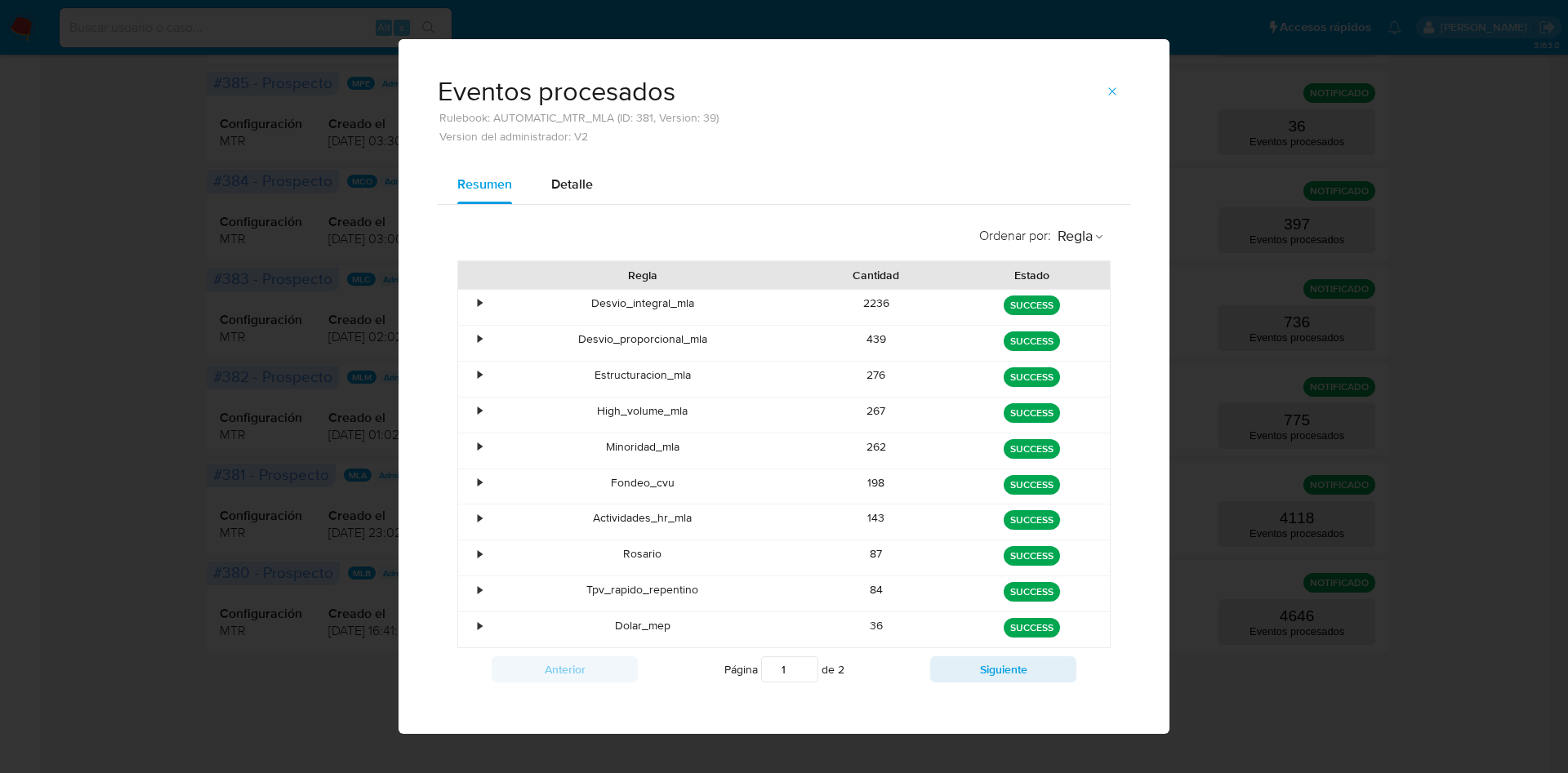
click at [867, 303] on div "2236" at bounding box center [877, 307] width 156 height 35
click at [1105, 86] on icon "button" at bounding box center [1111, 91] width 13 height 13
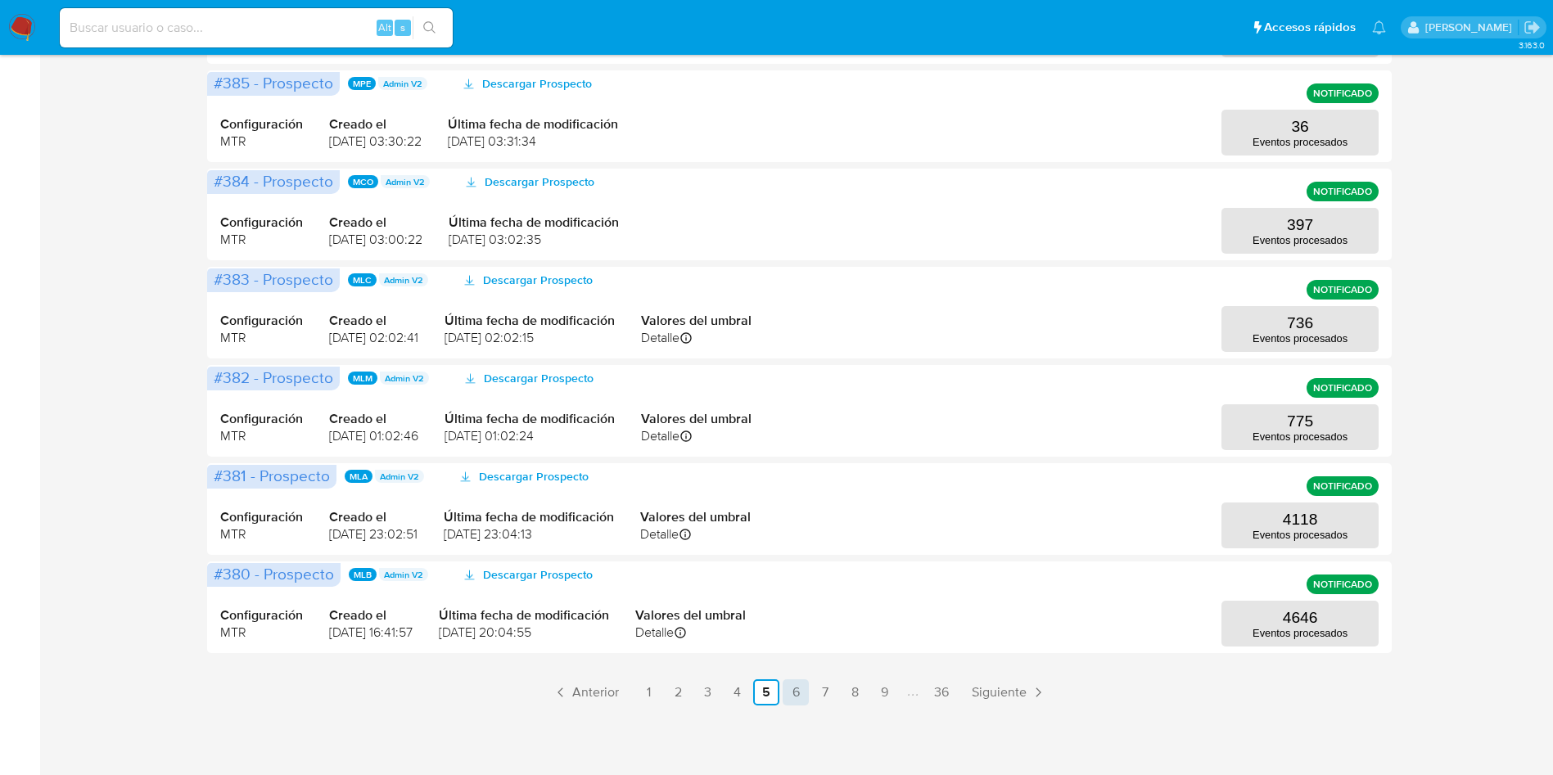
click at [789, 694] on link "6" at bounding box center [796, 692] width 26 height 26
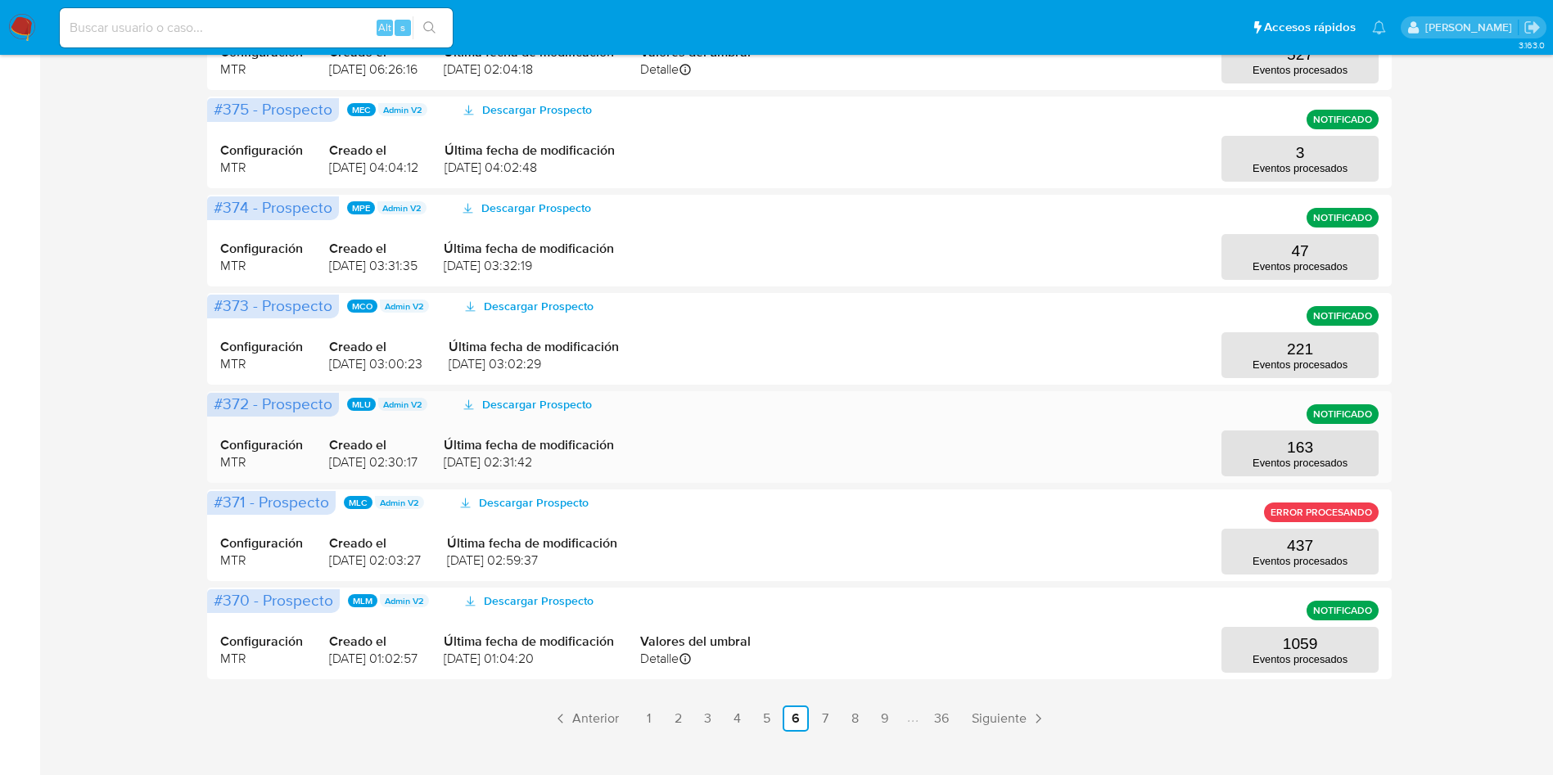
scroll to position [136, 0]
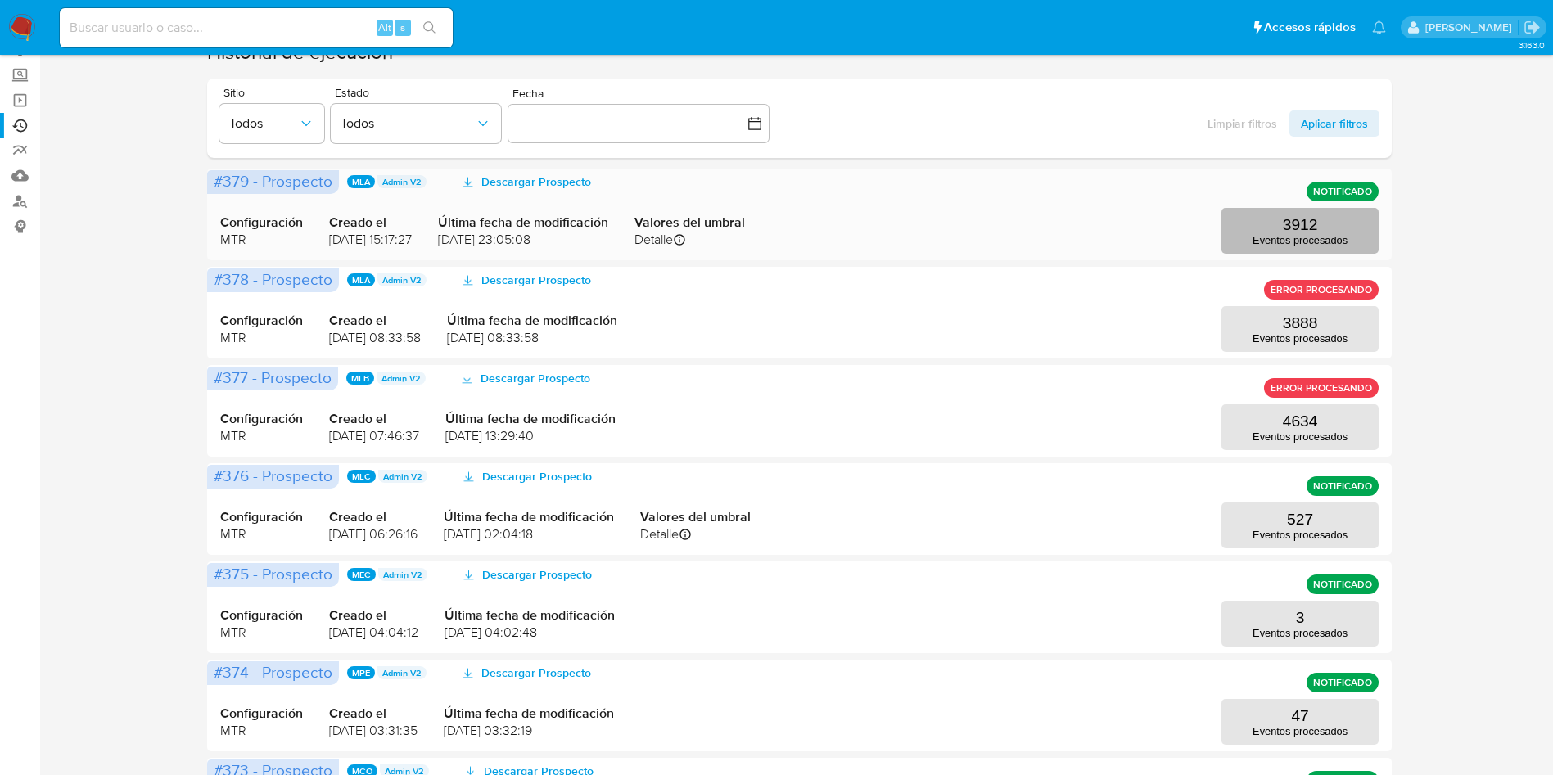
click at [1278, 225] on button "3912 Eventos procesados" at bounding box center [1299, 231] width 157 height 46
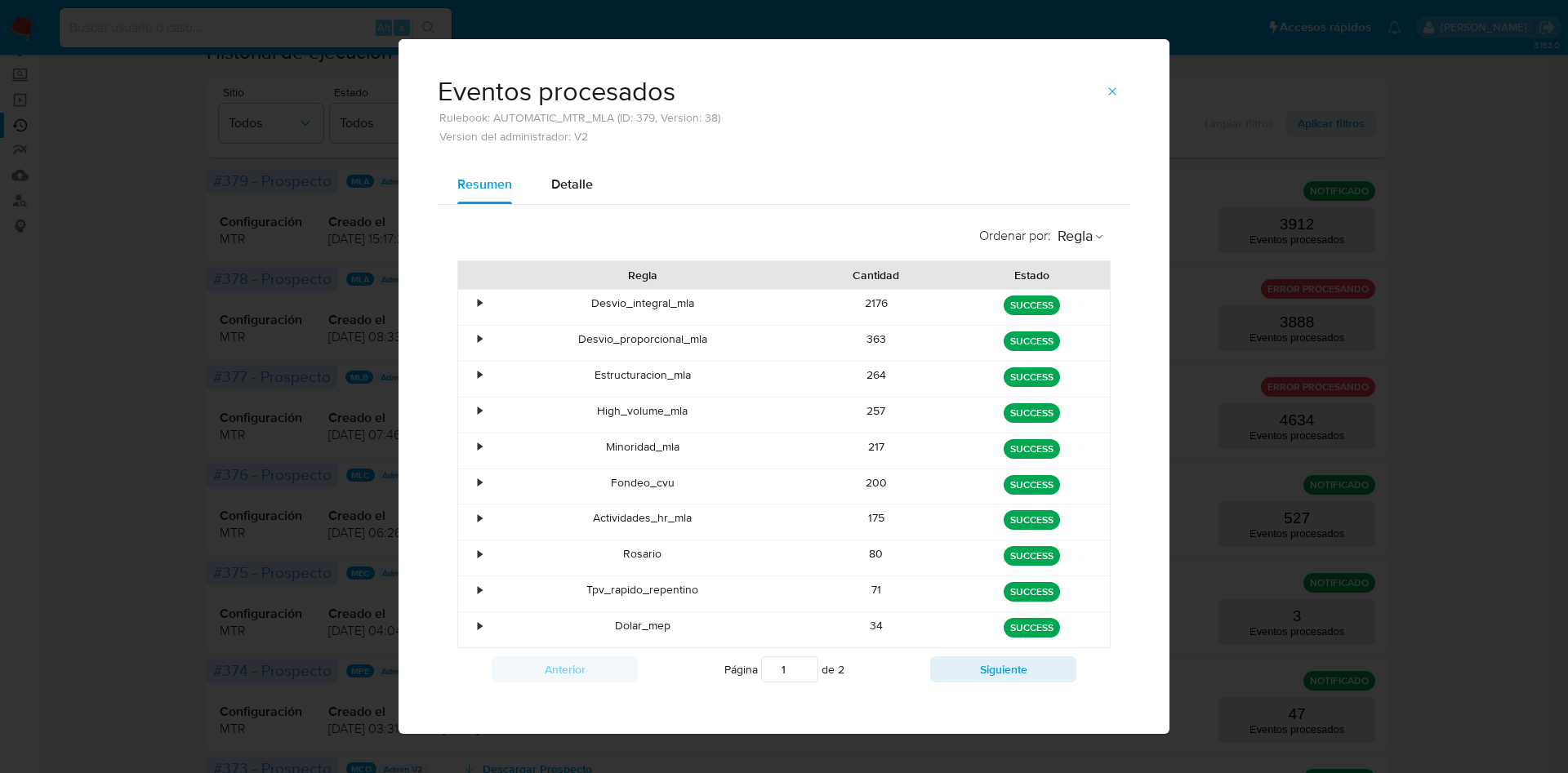
click at [875, 308] on div "2176" at bounding box center [877, 307] width 156 height 35
drag, startPoint x: 1095, startPoint y: 85, endPoint x: 1080, endPoint y: 94, distance: 17.5
click at [1094, 85] on button "button" at bounding box center [1112, 92] width 36 height 26
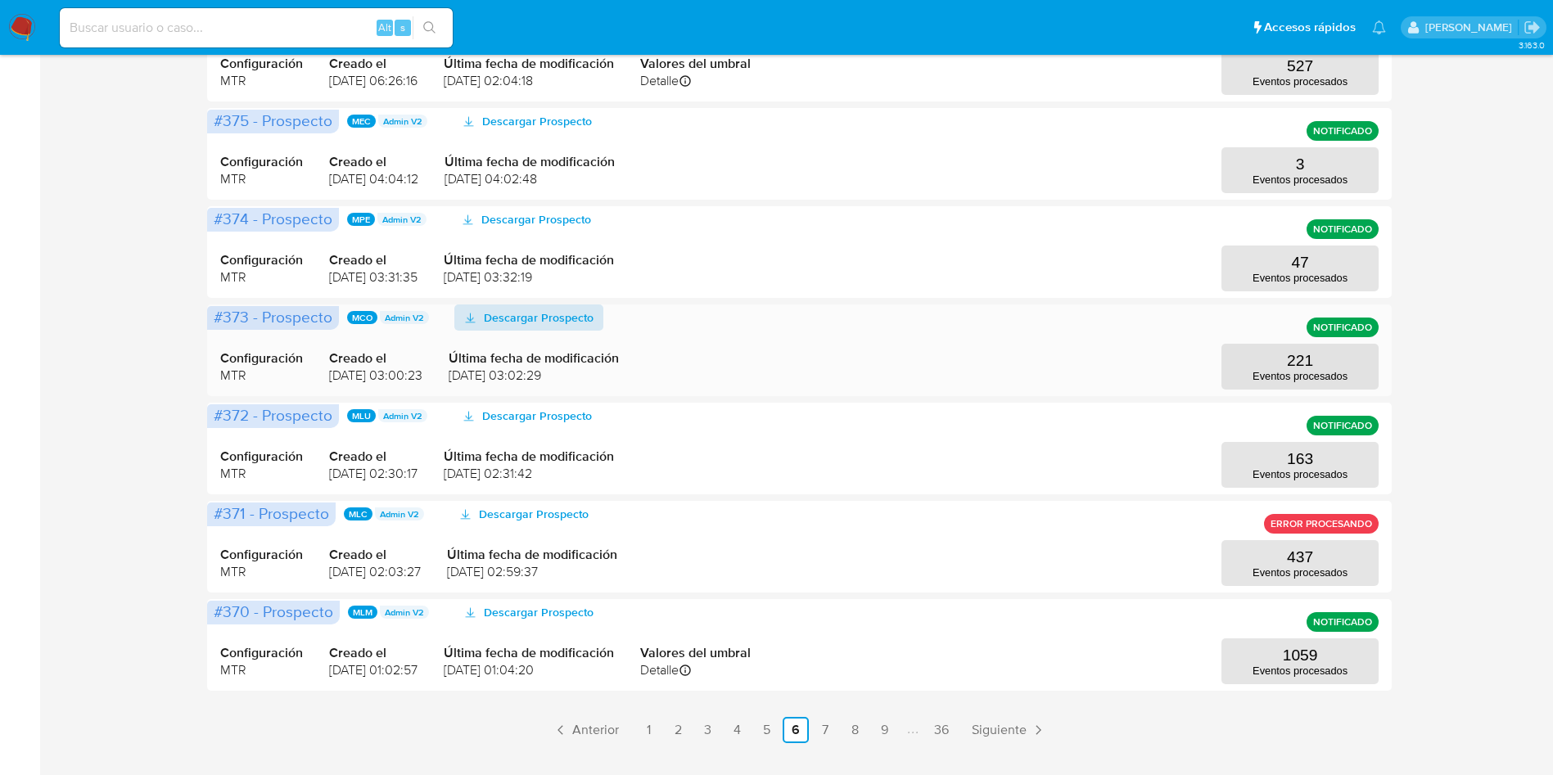
scroll to position [627, 0]
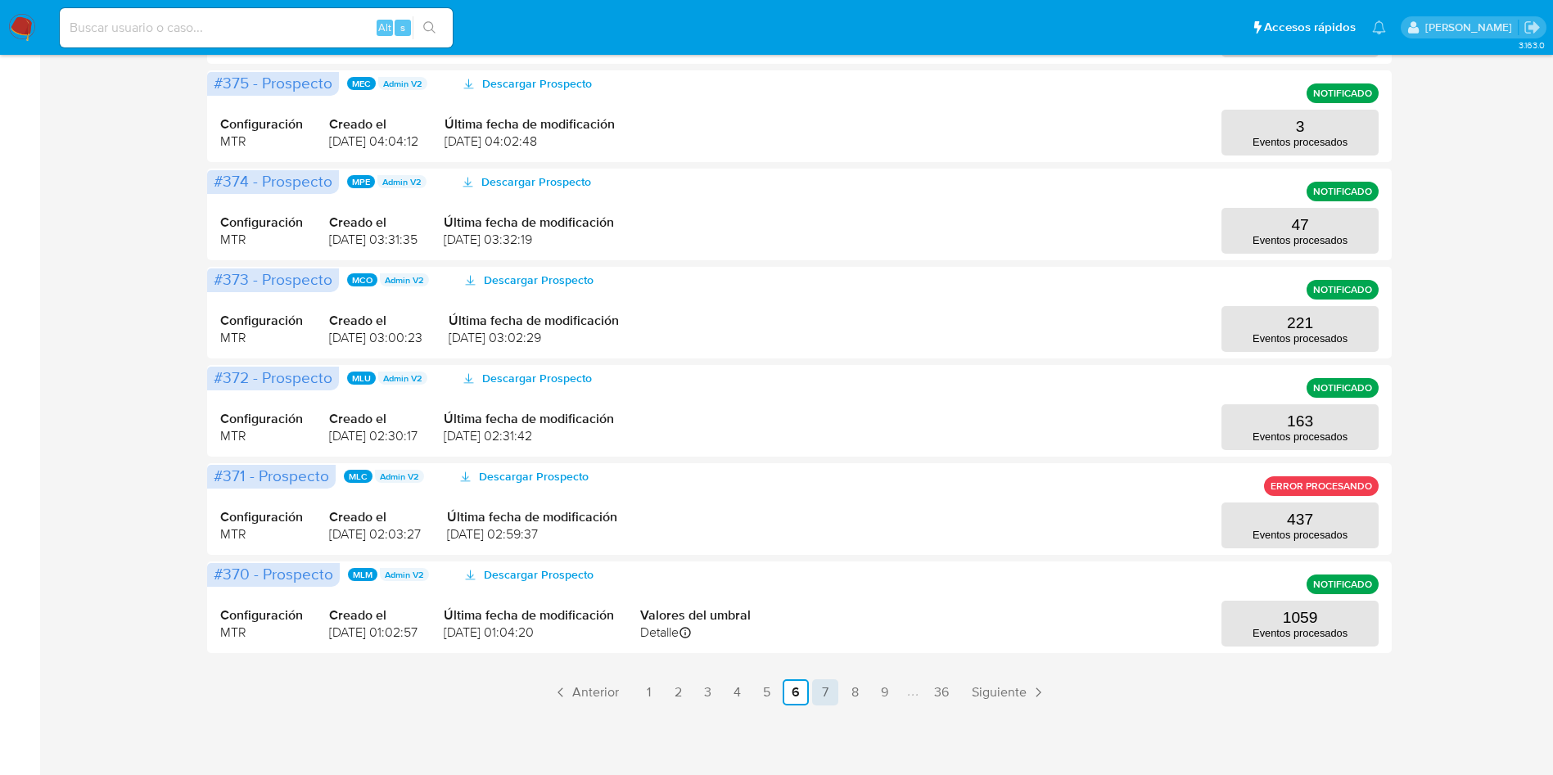
click at [824, 688] on link "7" at bounding box center [825, 692] width 26 height 26
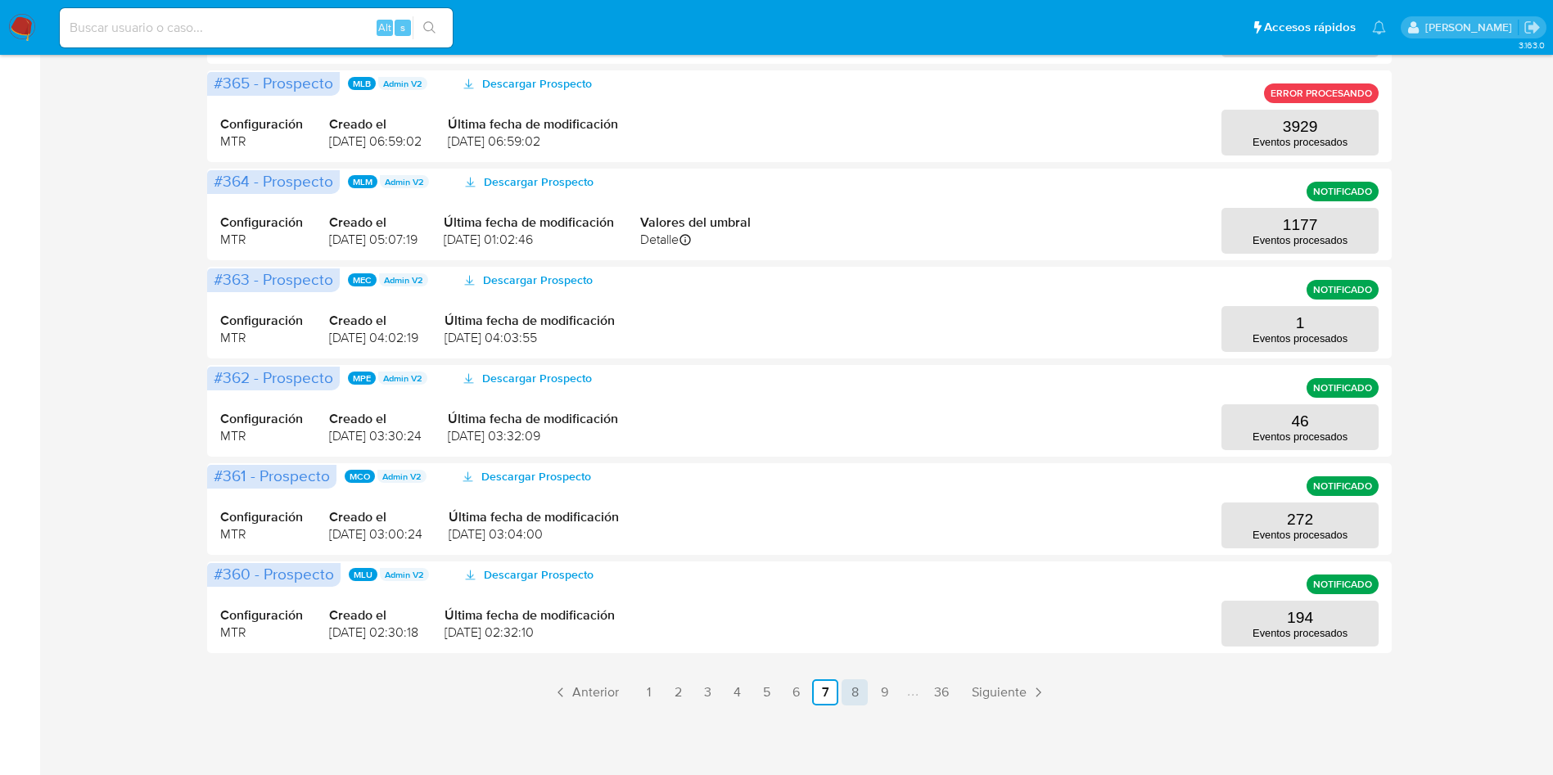
click at [853, 697] on link "8" at bounding box center [854, 692] width 26 height 26
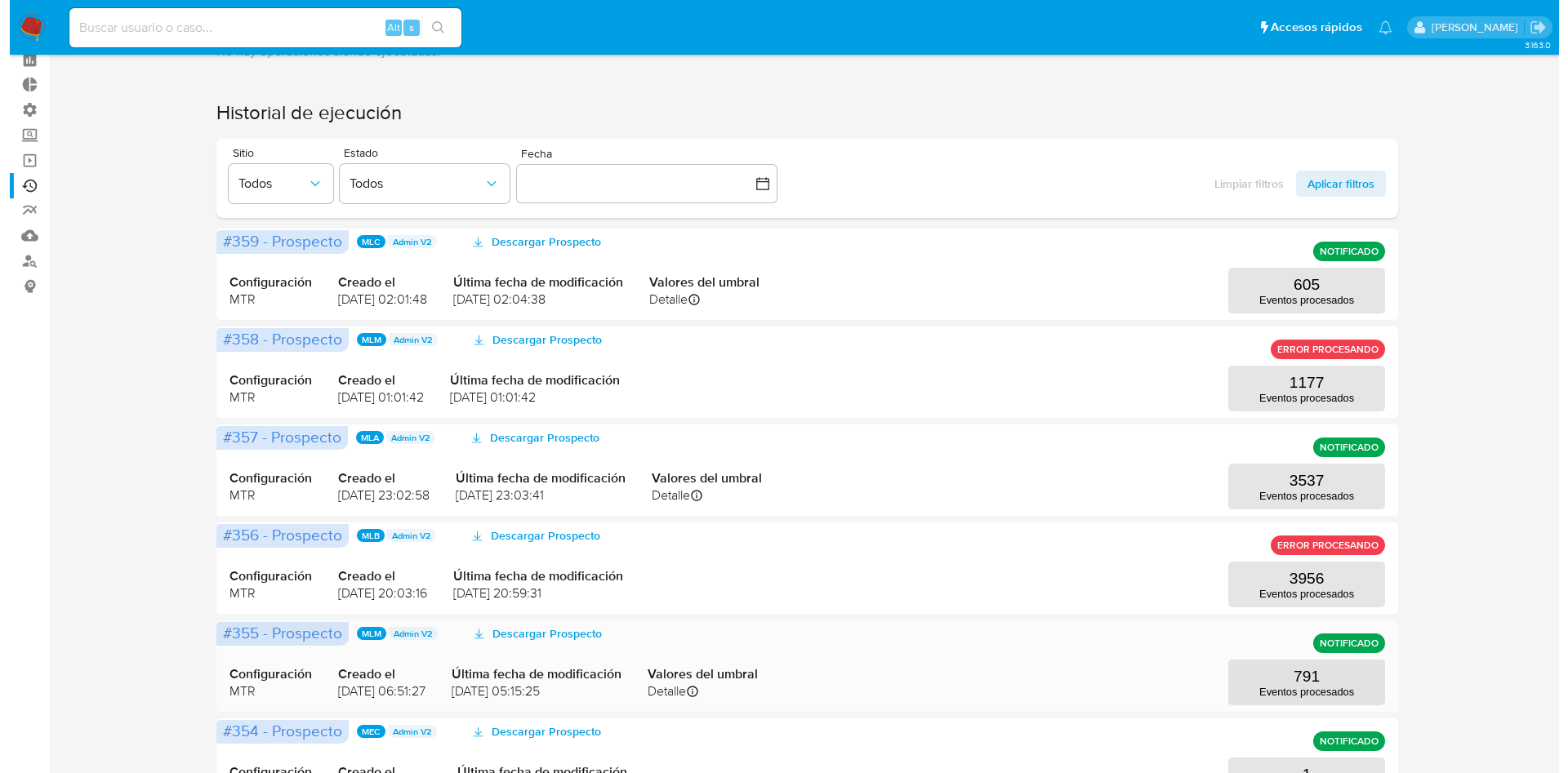
scroll to position [245, 0]
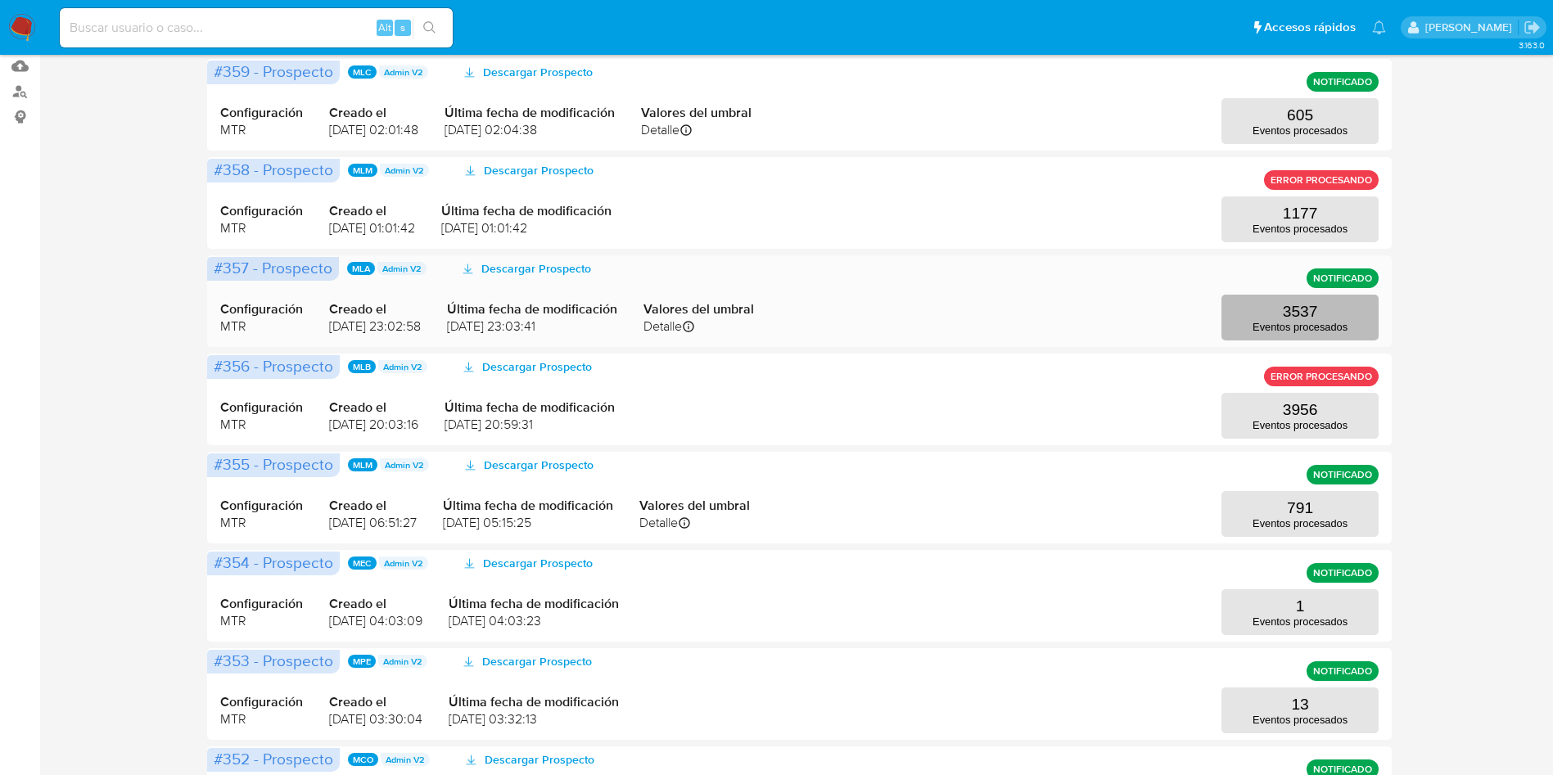
click at [1317, 313] on p "3537" at bounding box center [1300, 312] width 35 height 18
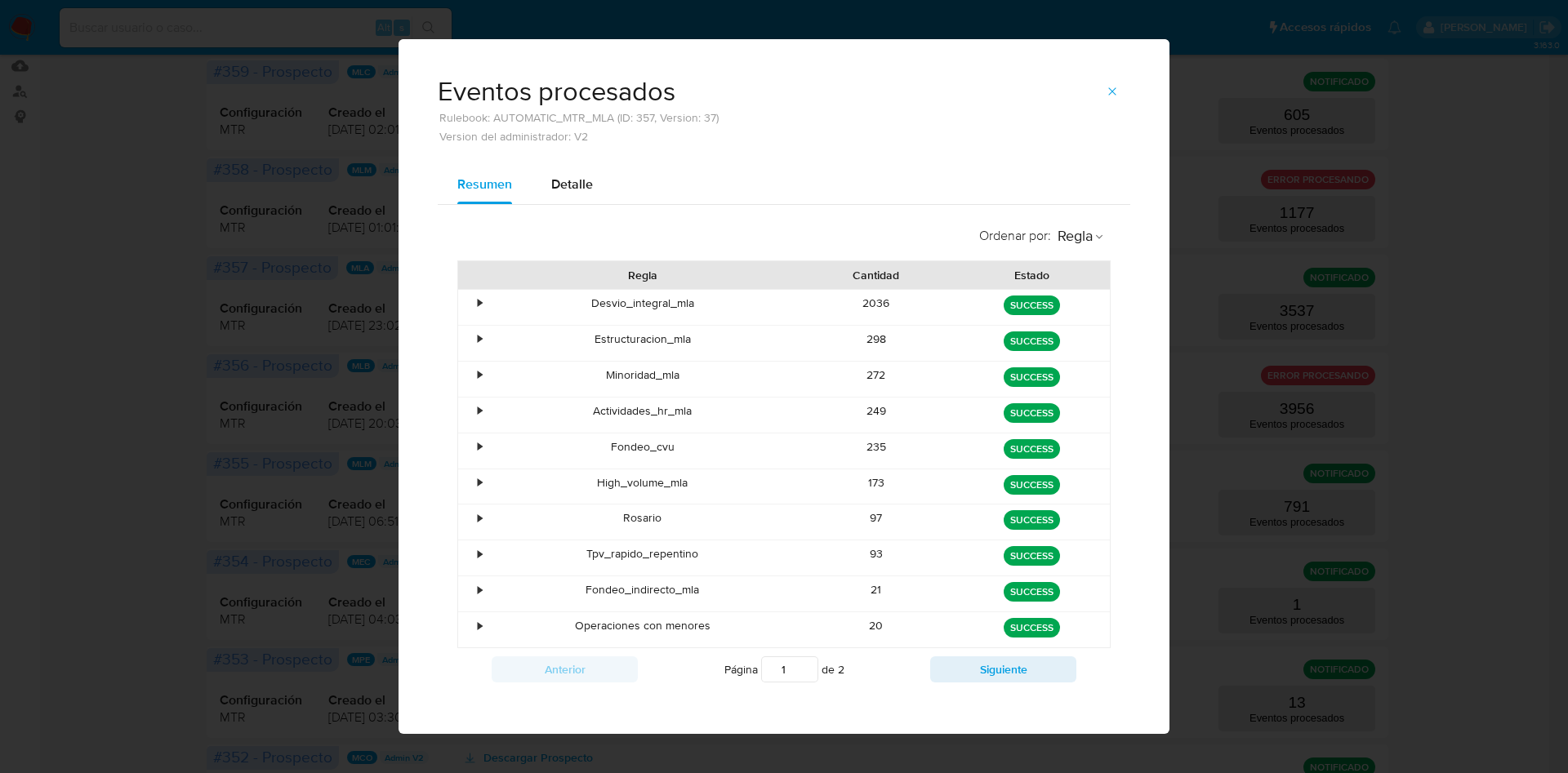
click at [871, 303] on div "2036" at bounding box center [877, 307] width 156 height 35
click at [871, 302] on div "2036" at bounding box center [877, 307] width 156 height 35
